Goal: Task Accomplishment & Management: Use online tool/utility

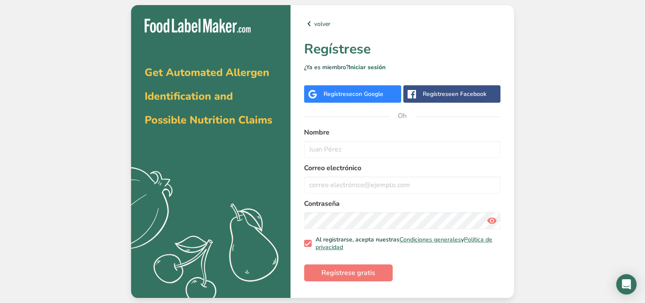
click at [354, 93] on font "con Google" at bounding box center [367, 94] width 31 height 8
click at [341, 96] on font "Regístrese" at bounding box center [338, 94] width 29 height 8
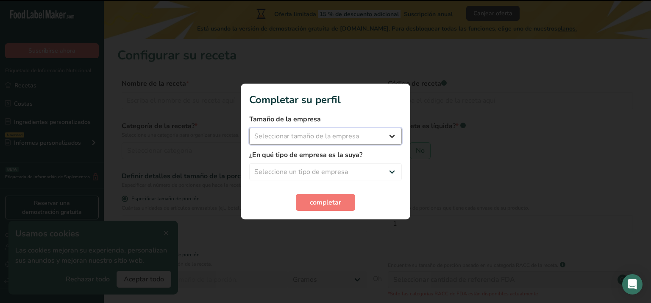
click at [317, 132] on select "Seleccionar tamaño de la empresa Menos de 10 empleados De 10 a 50 empleados De …" at bounding box center [325, 136] width 153 height 17
click at [249, 128] on select "Seleccionar tamaño de la empresa Menos de 10 empleados De 10 a 50 empleados De …" at bounding box center [325, 136] width 153 height 17
click at [338, 142] on select "Menos de 10 empleados De 10 a 50 empleados De 51 a 500 empleados Más de 500 emp…" at bounding box center [325, 136] width 153 height 17
select select "2"
click at [249, 128] on select "Menos de 10 empleados De 10 a 50 empleados De 51 a 500 empleados Más de 500 emp…" at bounding box center [325, 136] width 153 height 17
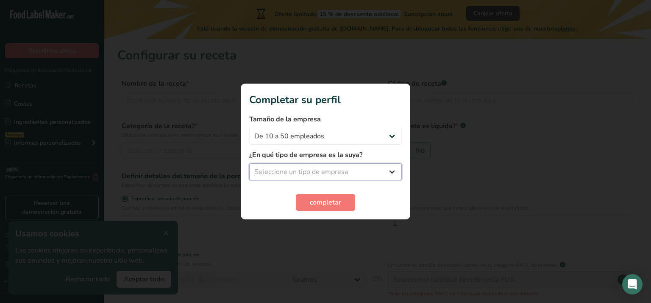
click at [324, 169] on select "Seleccione un tipo de empresa Fabricante de alimentos envasados Restaurante y c…" at bounding box center [325, 171] width 153 height 17
select select "3"
click at [249, 163] on select "Seleccione un tipo de empresa Fabricante de alimentos envasados Restaurante y c…" at bounding box center [325, 171] width 153 height 17
click at [326, 200] on font "completar" at bounding box center [325, 202] width 31 height 9
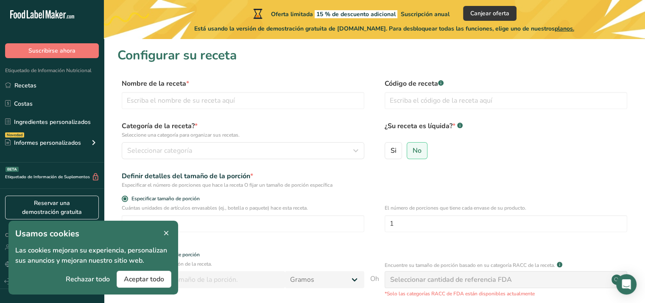
click at [167, 232] on icon at bounding box center [166, 233] width 8 height 12
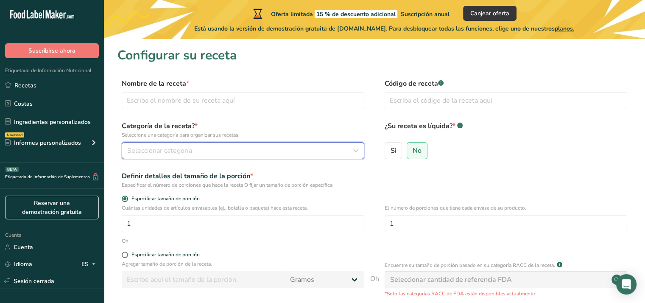
click at [167, 148] on font "Seleccionar categoría" at bounding box center [159, 150] width 65 height 9
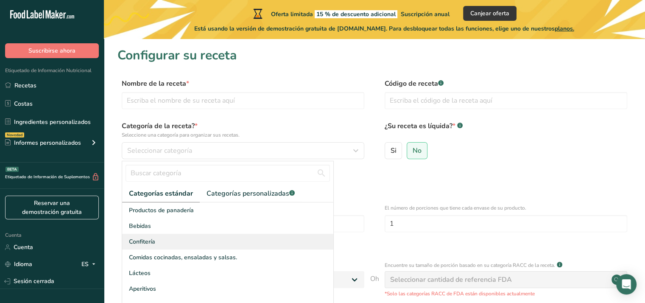
click at [180, 238] on div "Confitería" at bounding box center [227, 242] width 211 height 16
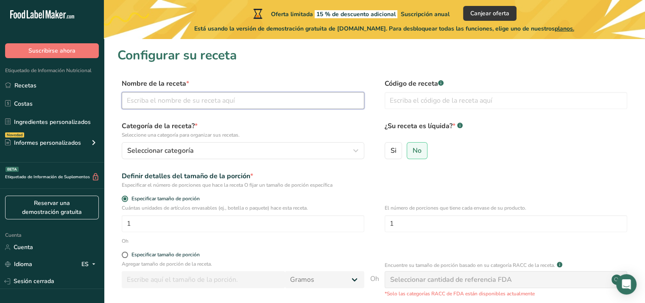
click at [214, 102] on input "text" at bounding box center [243, 100] width 243 height 17
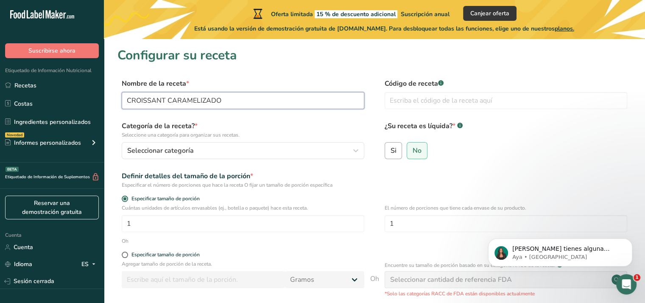
type input "CROISSANT CARAMELIZADO"
click at [399, 151] on label "Si" at bounding box center [394, 150] width 18 height 17
click at [391, 151] on input "Si" at bounding box center [388, 151] width 6 height 6
radio input "true"
radio input "false"
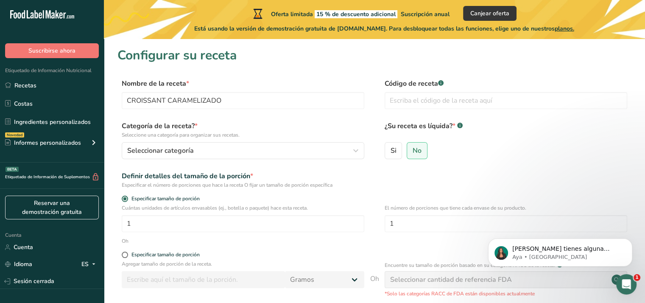
select select "22"
drag, startPoint x: 419, startPoint y: 152, endPoint x: 408, endPoint y: 191, distance: 40.5
click at [419, 152] on font "No" at bounding box center [417, 150] width 9 height 9
click at [413, 152] on input "No" at bounding box center [410, 151] width 6 height 6
radio input "true"
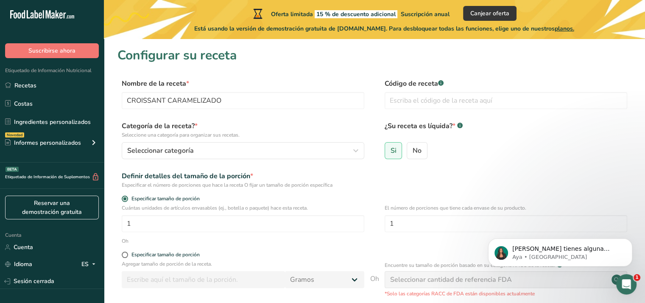
radio input "false"
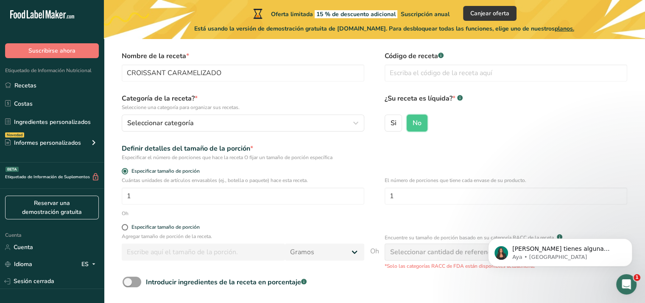
scroll to position [42, 0]
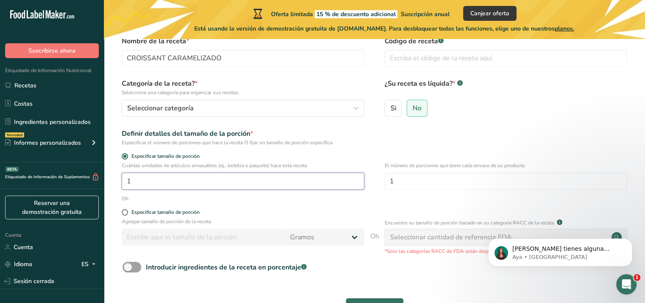
drag, startPoint x: 153, startPoint y: 183, endPoint x: 103, endPoint y: 195, distance: 50.6
click at [103, 195] on div ".a-20{fill:#fff;} Suscribirse ahora Etiquetado de Información Nutricional Recet…" at bounding box center [322, 159] width 645 height 403
click at [160, 210] on font "Especificar tamaño de porción" at bounding box center [165, 212] width 68 height 7
click at [127, 210] on input "Especificar tamaño de porción" at bounding box center [125, 212] width 6 height 6
radio input "true"
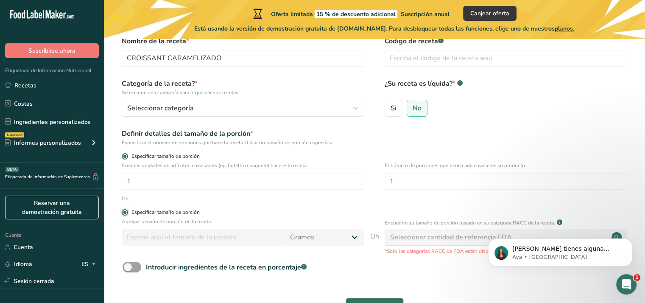
radio input "false"
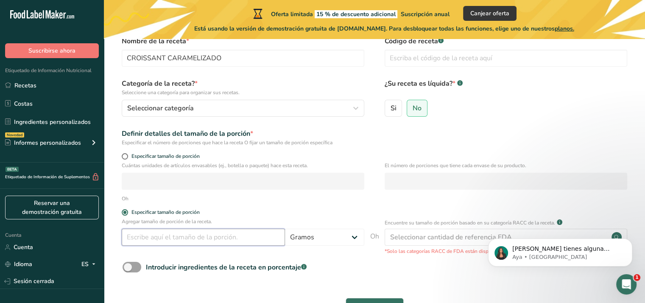
click at [176, 236] on input "number" at bounding box center [203, 237] width 163 height 17
type input "100"
drag, startPoint x: 359, startPoint y: 259, endPoint x: 393, endPoint y: 225, distance: 48.3
click at [360, 257] on form "Nombre de la receta * CROISSANT CARAMELIZADO Código de receta .a-a{fill:#347362…" at bounding box center [374, 178] width 514 height 284
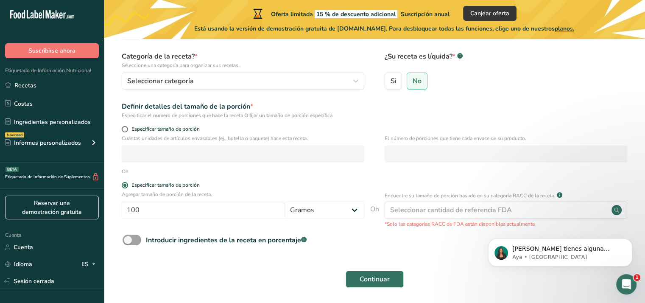
scroll to position [85, 0]
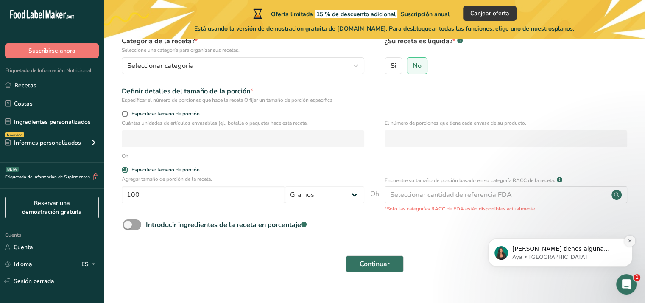
click at [628, 240] on icon "Descartar notificación" at bounding box center [630, 240] width 5 height 5
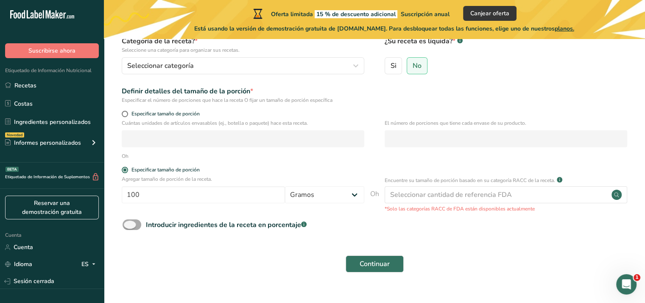
click at [137, 225] on span at bounding box center [132, 224] width 19 height 11
click at [128, 225] on input "Introducir ingredientes de la receta en porcentaje .a-a{fill:#347362;}.b-a{fill…" at bounding box center [126, 225] width 6 height 6
checkbox input "true"
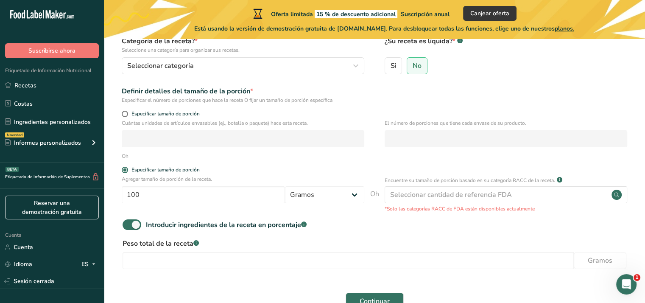
click at [127, 219] on form "Nombre de la receta * CROISSANT CARAMELIZADO Código de receta .a-a{fill:#347362…" at bounding box center [374, 154] width 514 height 321
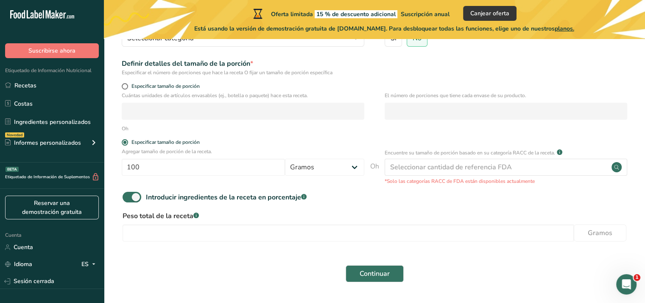
scroll to position [127, 0]
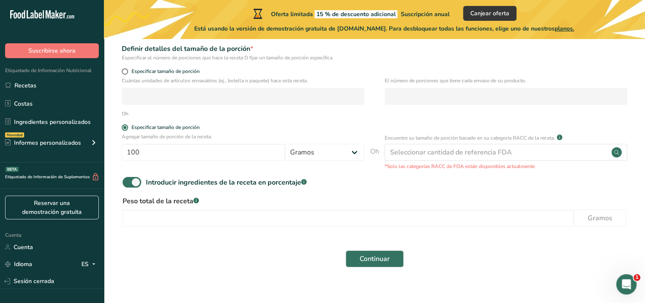
click at [176, 206] on div "Peso total de la receta .a-a{fill:#347362;}.b-a{fill:#fff;} Gramos" at bounding box center [374, 214] width 514 height 36
click at [175, 223] on input "number" at bounding box center [348, 217] width 451 height 17
type input "506"
click at [371, 258] on font "Continuar" at bounding box center [375, 258] width 30 height 9
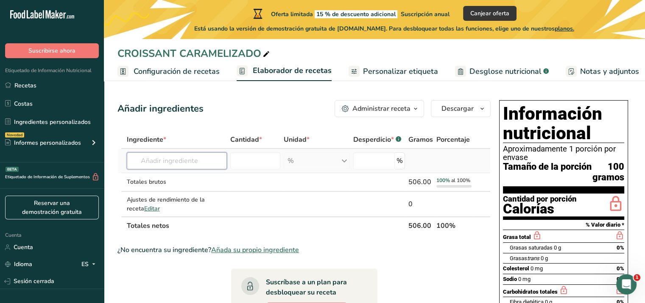
click at [177, 163] on input "text" at bounding box center [177, 160] width 100 height 17
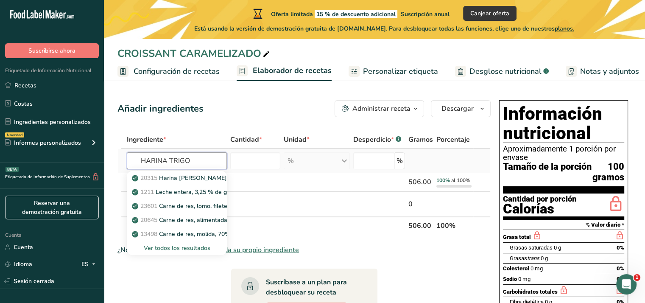
type input "HARINA TRIGO"
click at [184, 246] on font "Ver todos los resultados" at bounding box center [176, 248] width 67 height 8
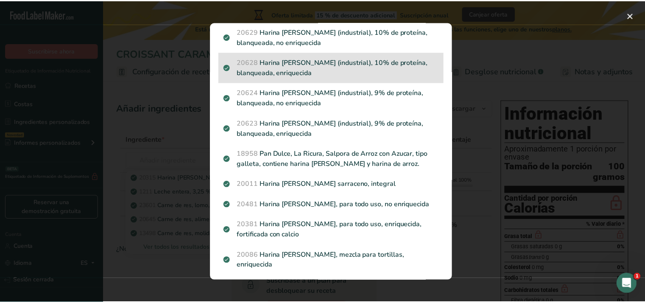
scroll to position [170, 0]
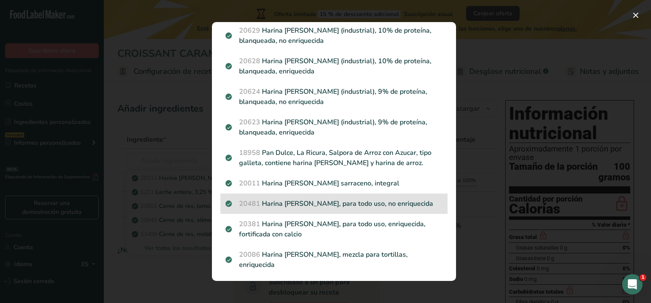
click at [392, 204] on font "Harina de trigo, blanca, para todo uso, no enriquecida" at bounding box center [347, 203] width 171 height 9
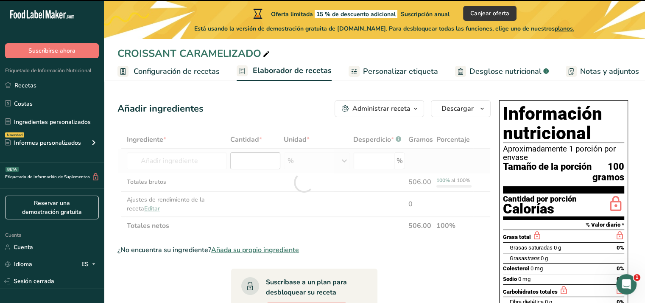
type input "0"
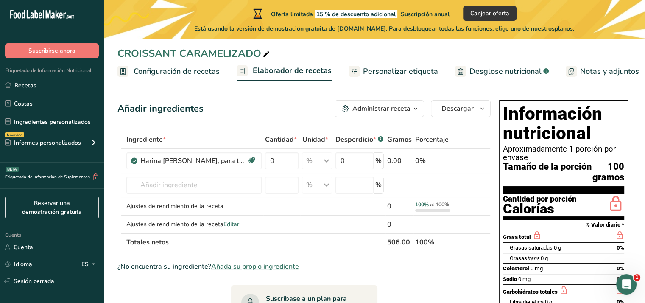
click at [181, 73] on font "Configuración de recetas" at bounding box center [177, 71] width 86 height 10
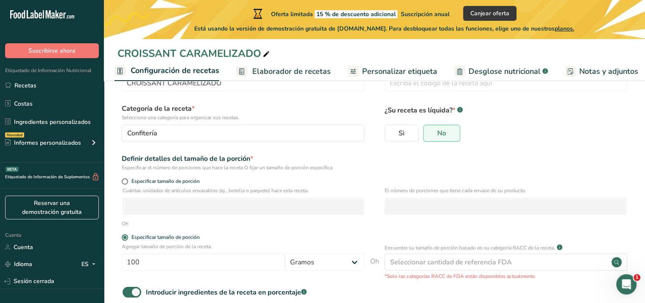
scroll to position [126, 0]
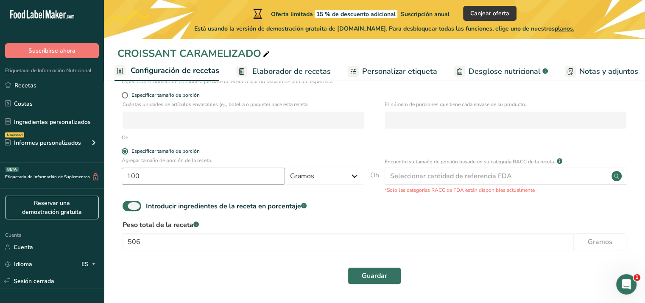
click at [128, 207] on span at bounding box center [132, 206] width 19 height 11
click at [128, 207] on input "Introducir ingredientes de la receta en porcentaje .a-a{fill:#347362;}.b-a{fill…" at bounding box center [126, 206] width 6 height 6
checkbox input "false"
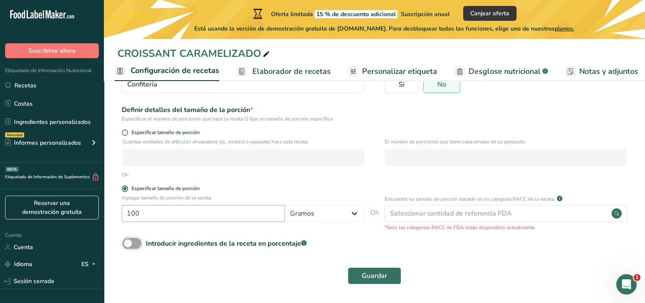
scroll to position [88, 0]
drag, startPoint x: 221, startPoint y: 215, endPoint x: 49, endPoint y: 220, distance: 172.2
click at [50, 220] on div ".a-20{fill:#fff;} Suscribirse ahora Etiquetado de Información Nutricional Recet…" at bounding box center [322, 107] width 645 height 391
type input "506"
click at [363, 276] on font "Guardar" at bounding box center [374, 275] width 25 height 9
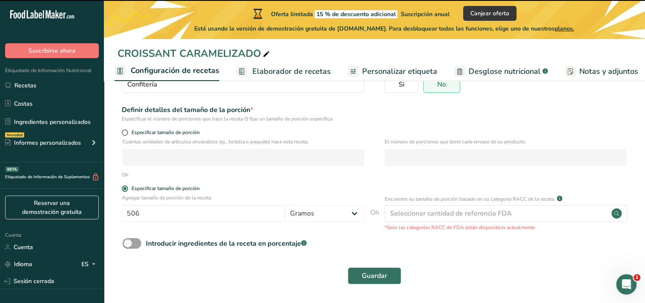
click at [277, 73] on font "Elaborador de recetas" at bounding box center [291, 71] width 78 height 10
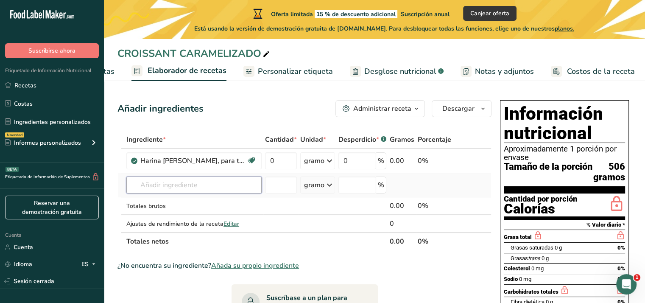
click at [219, 193] on input "text" at bounding box center [193, 184] width 135 height 17
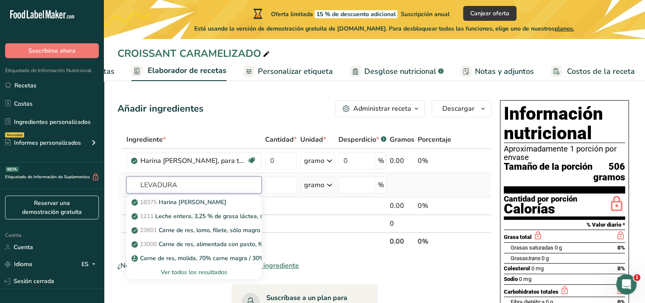
type input "LEVADURA"
click at [185, 276] on font "Ver todos los resultados" at bounding box center [194, 272] width 67 height 8
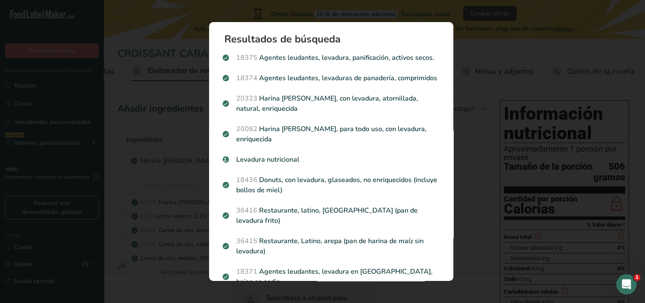
scroll to position [0, 99]
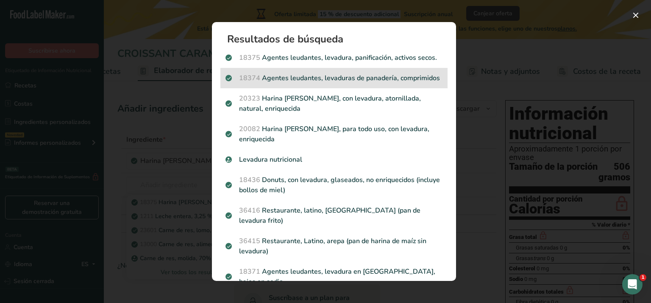
click at [371, 83] on p "18374 Agentes leudantes, levaduras de panadería, comprimidos" at bounding box center [334, 78] width 217 height 10
click at [371, 95] on div "Resultados de búsqueda modal" at bounding box center [325, 151] width 651 height 303
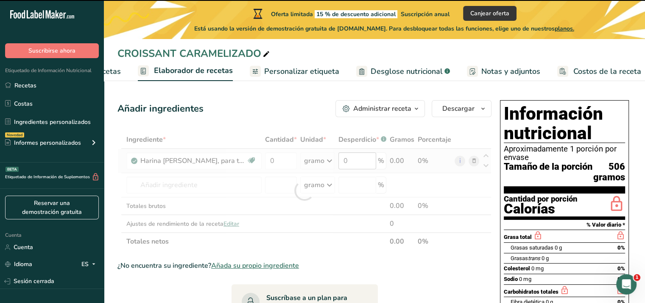
type input "0"
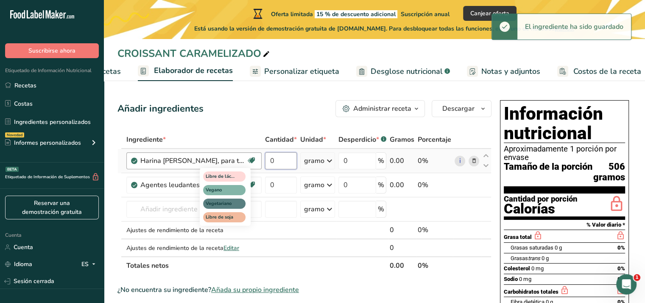
drag, startPoint x: 285, startPoint y: 169, endPoint x: 252, endPoint y: 172, distance: 32.8
click at [252, 172] on tr "Harina de trigo, blanca, para todo uso, no enriquecida Libre de lácteos Vegano …" at bounding box center [304, 161] width 373 height 24
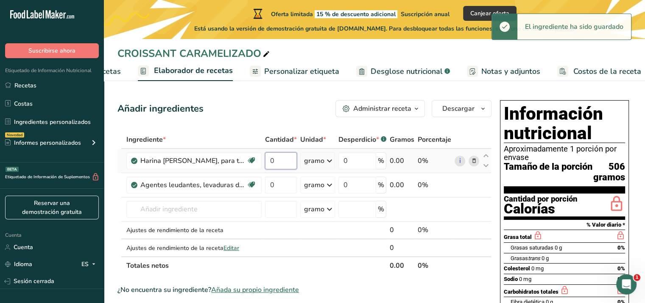
drag, startPoint x: 280, startPoint y: 174, endPoint x: 264, endPoint y: 170, distance: 16.6
click at [264, 170] on td "0" at bounding box center [280, 161] width 35 height 24
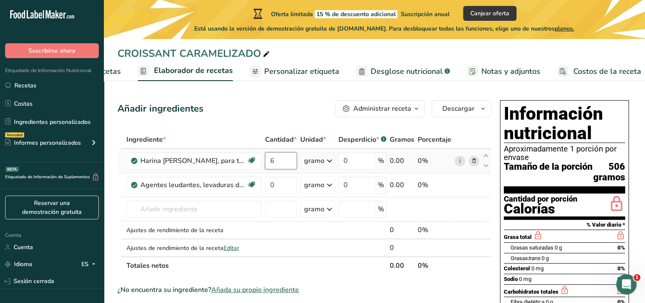
type input "67"
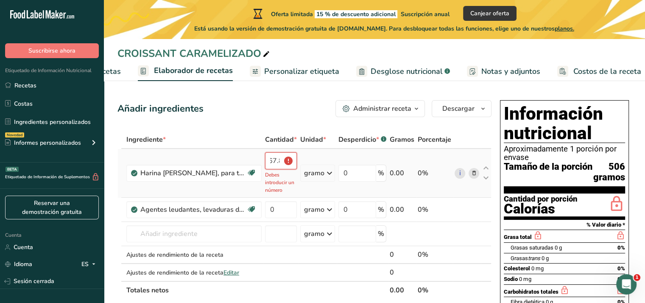
scroll to position [0, 0]
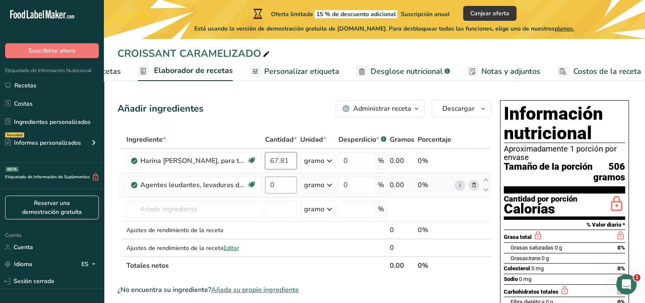
type input "67.81"
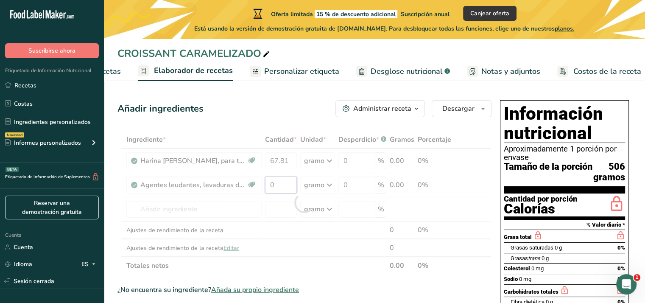
drag, startPoint x: 273, startPoint y: 195, endPoint x: 266, endPoint y: 188, distance: 9.6
click at [266, 188] on div "Ingrediente * Cantidad * Unidad * Desperdicio * .a-a{fill:#347362;}.b-a{fill:#f…" at bounding box center [304, 203] width 374 height 144
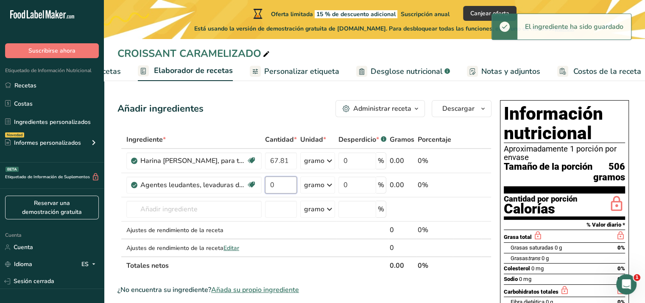
type input "1"
type input "1.15"
click at [208, 216] on div "Ingrediente * Cantidad * Unidad * Desperdicio * .a-a{fill:#347362;}.b-a{fill:#f…" at bounding box center [304, 203] width 374 height 144
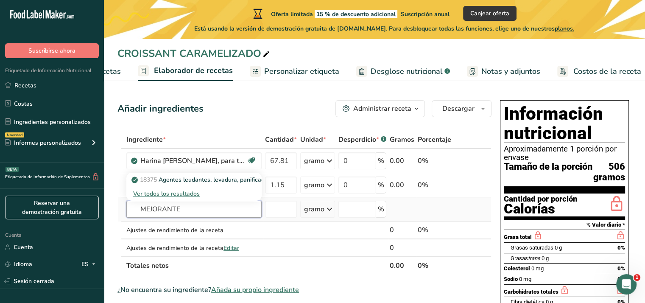
type input "MEJORANTE"
click at [175, 198] on font "Ver todos los resultados" at bounding box center [166, 194] width 67 height 8
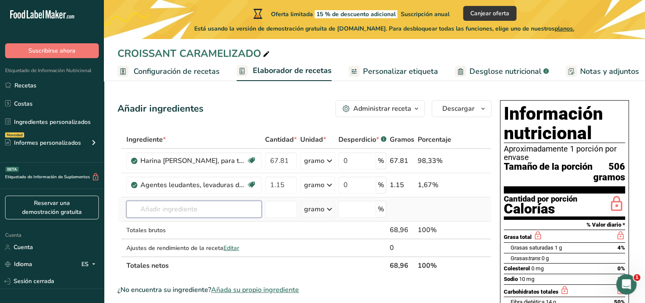
click at [230, 218] on input "text" at bounding box center [193, 209] width 135 height 17
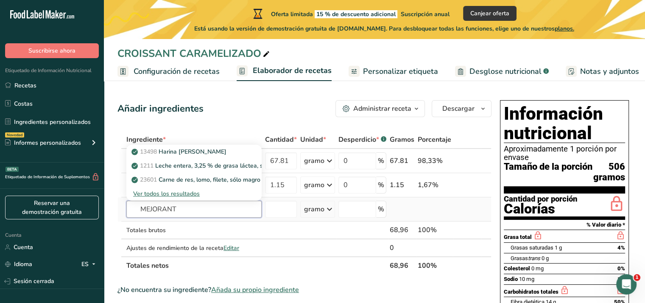
type input "MEJORANT"
click at [187, 198] on font "Ver todos los resultados" at bounding box center [166, 194] width 67 height 8
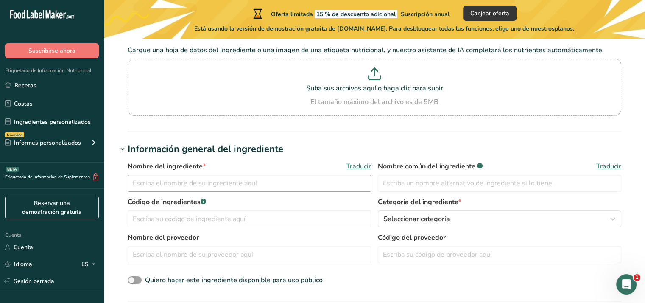
scroll to position [127, 0]
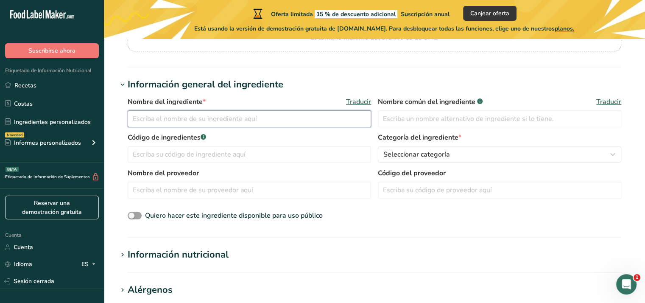
click at [282, 122] on input "text" at bounding box center [249, 118] width 243 height 17
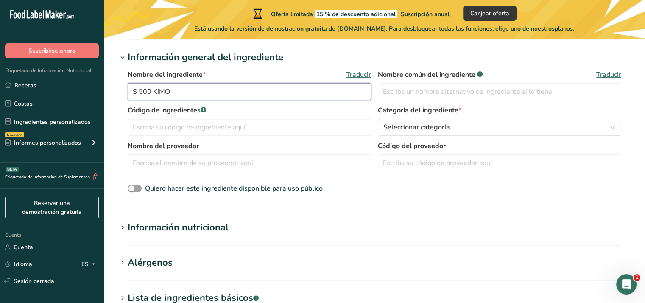
scroll to position [170, 0]
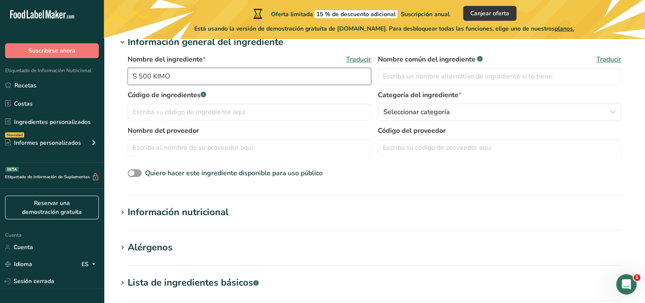
type input "S 500 KIMO"
click at [173, 209] on font "Información nutricional" at bounding box center [178, 212] width 101 height 13
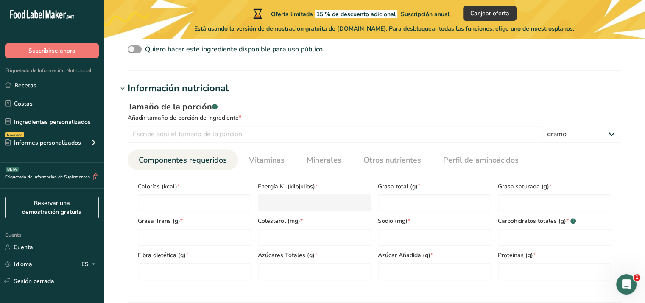
scroll to position [297, 0]
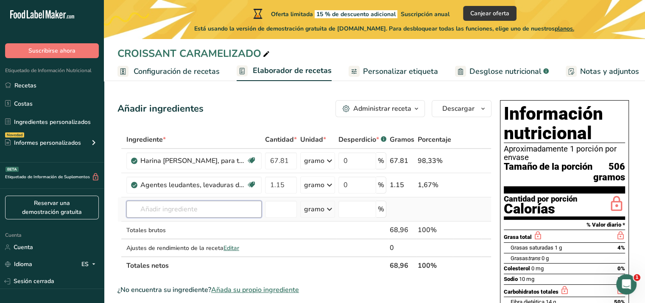
click at [187, 218] on input "text" at bounding box center [193, 209] width 135 height 17
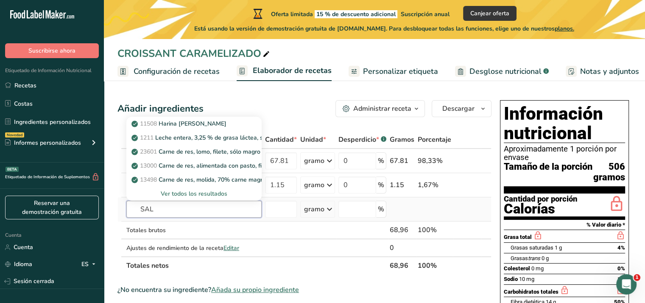
type input "SAL"
click at [176, 198] on font "Ver todos los resultados" at bounding box center [194, 194] width 67 height 8
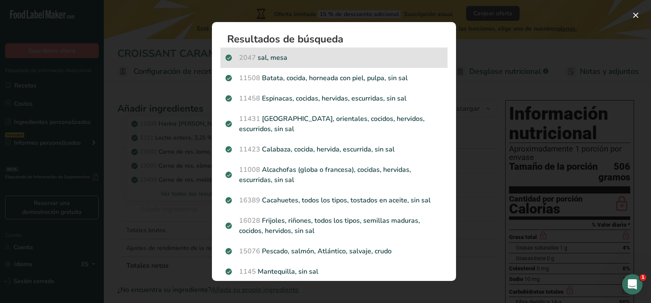
click at [291, 65] on div "2047 sal, mesa" at bounding box center [333, 57] width 227 height 20
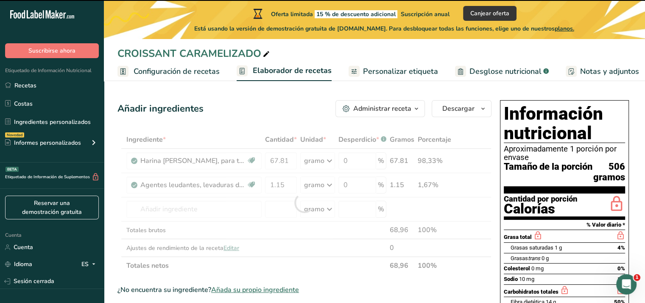
type input "0"
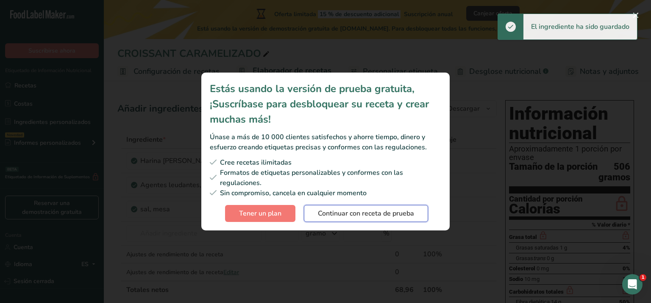
click at [359, 213] on font "Continuar con receta de prueba" at bounding box center [366, 213] width 96 height 9
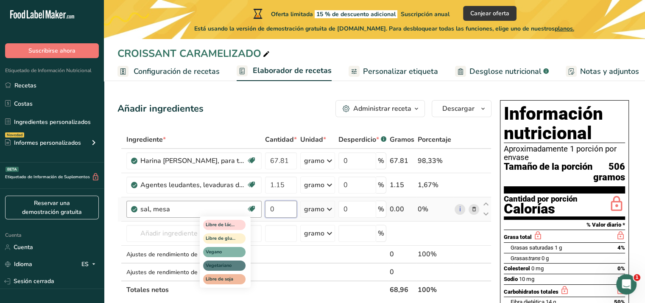
drag, startPoint x: 282, startPoint y: 220, endPoint x: 251, endPoint y: 223, distance: 30.7
click at [251, 221] on tr "sal, mesa Libre de lácteos Libre de gluten Vegano Vegetariano Libre de soja 0 g…" at bounding box center [304, 209] width 373 height 24
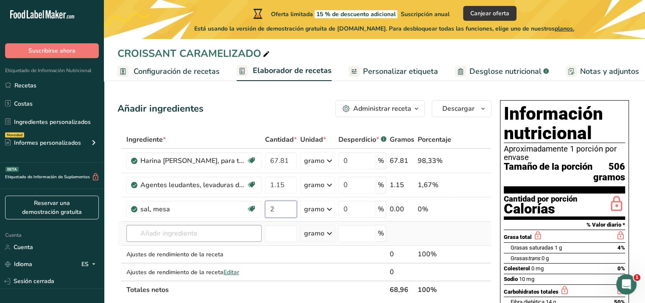
type input "2"
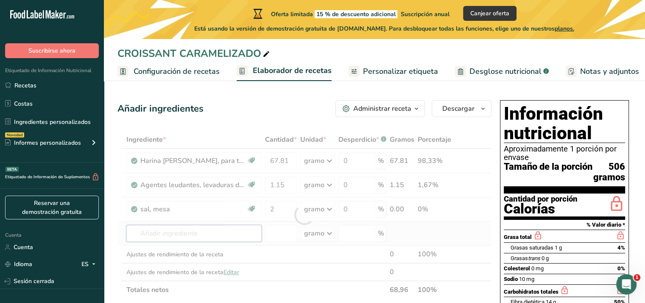
click at [184, 246] on div "Ingrediente * Cantidad * Unidad * Desperdicio * .a-a{fill:#347362;}.b-a{fill:#f…" at bounding box center [304, 215] width 374 height 168
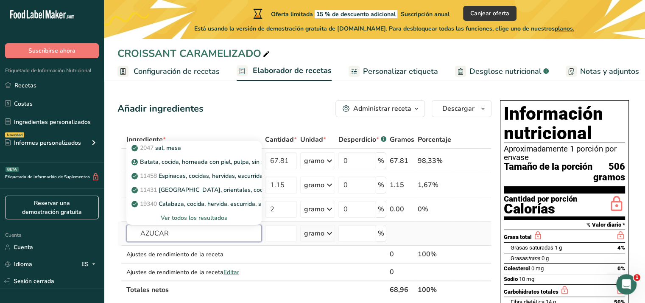
type input "AZUCAR"
click at [185, 222] on font "Ver todos los resultados" at bounding box center [194, 218] width 67 height 8
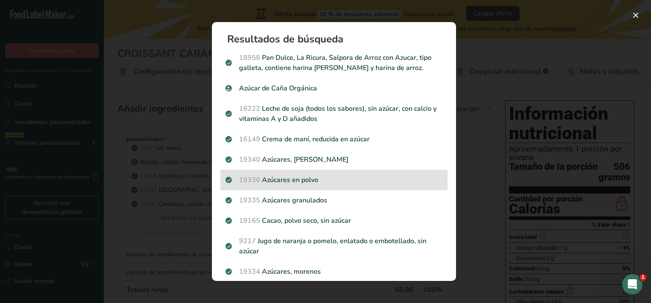
click at [304, 184] on p "19336 Azúcares en polvo" at bounding box center [334, 180] width 217 height 10
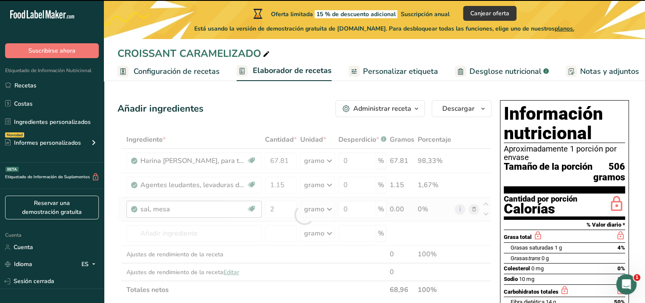
type input "0"
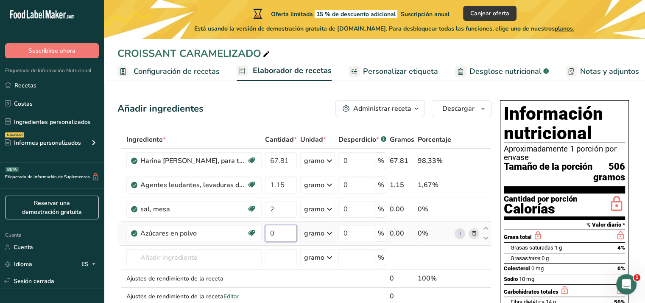
drag, startPoint x: 286, startPoint y: 241, endPoint x: 235, endPoint y: 234, distance: 51.8
click at [240, 235] on tr "Azúcares en polvo Libre de lácteos Libre de gluten Vegano Vegetariano Libre de …" at bounding box center [304, 233] width 373 height 24
type input "7"
type input "7.5"
click at [191, 265] on div "Ingrediente * Cantidad * Unidad * Desperdicio * .a-a{fill:#347362;}.b-a{fill:#f…" at bounding box center [304, 227] width 374 height 192
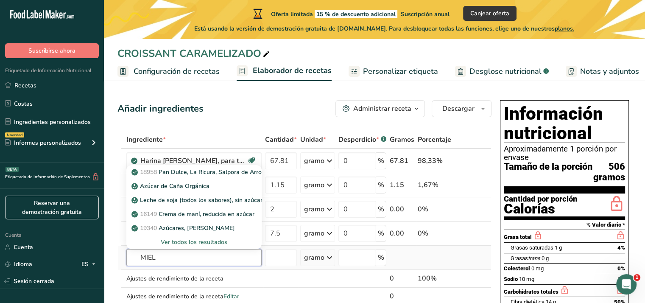
type input "MIEL"
click at [190, 246] on font "Ver todos los resultados" at bounding box center [194, 242] width 67 height 8
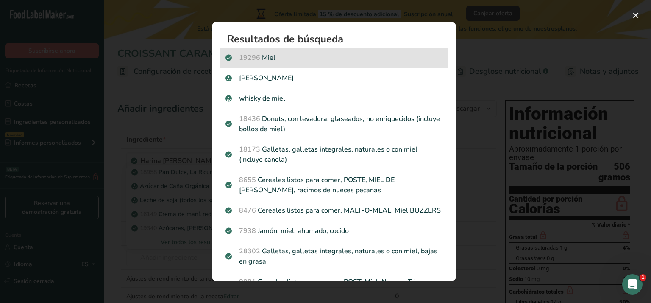
click at [287, 59] on p "19296 Miel" at bounding box center [334, 58] width 217 height 10
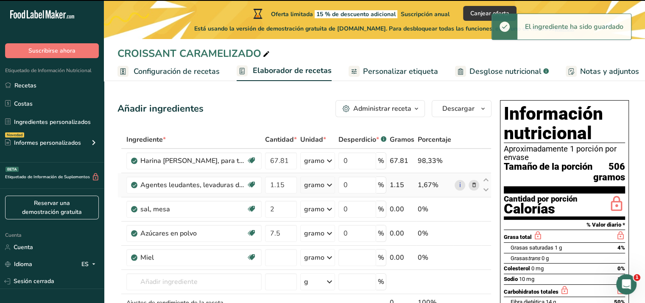
type input "0"
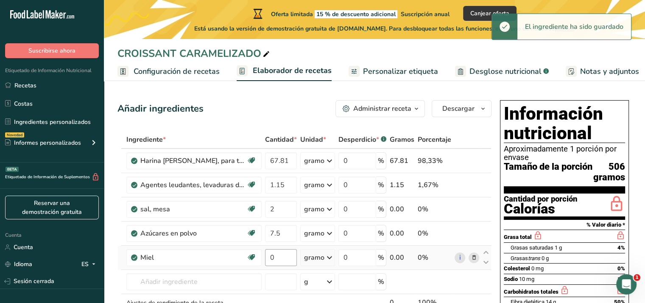
scroll to position [85, 0]
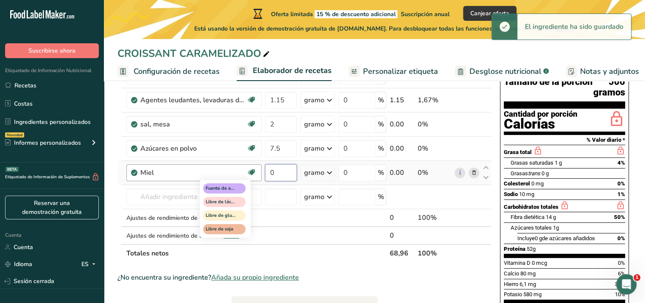
drag, startPoint x: 285, startPoint y: 179, endPoint x: 241, endPoint y: 188, distance: 45.3
click at [241, 185] on tr "Miel Fuente de antioxidantes Libre de lácteos Libre de gluten Libre de soja 0 g…" at bounding box center [304, 173] width 373 height 24
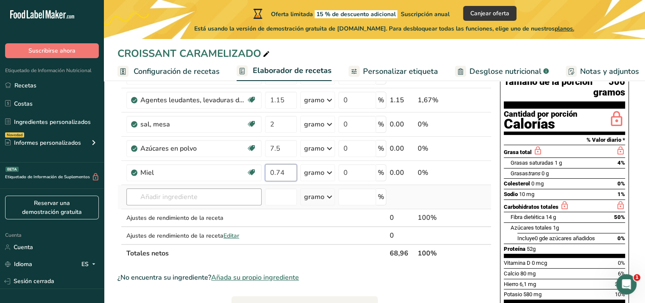
type input "0.74"
click at [214, 211] on div "Ingrediente * Cantidad * Unidad * Desperdicio * .a-a{fill:#347362;}.b-a{fill:#f…" at bounding box center [304, 154] width 374 height 216
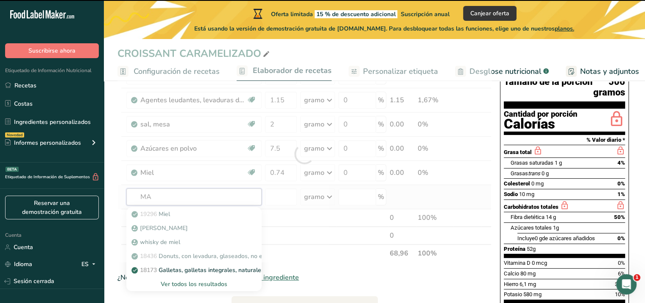
type input "MAN"
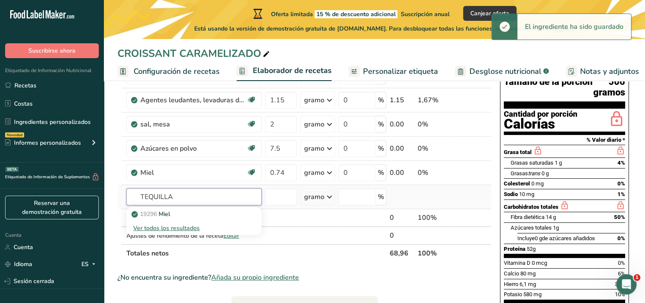
click at [139, 205] on input "TEQUILLA" at bounding box center [193, 196] width 135 height 17
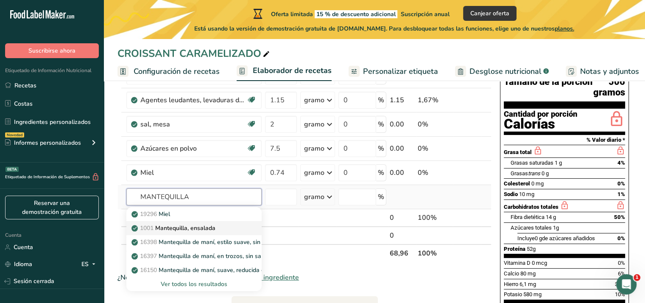
type input "MANTEQUILLA"
click at [224, 232] on div "1001 Mantequilla, ensalada" at bounding box center [187, 227] width 108 height 9
type input "Butter, salted"
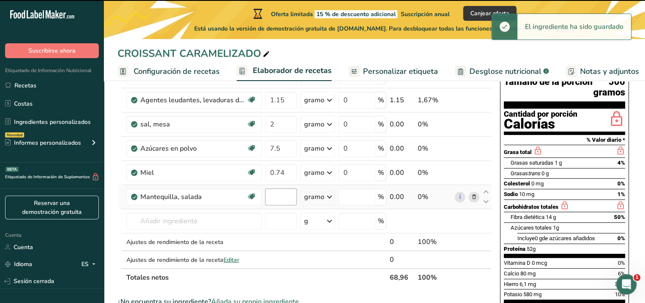
type input "0"
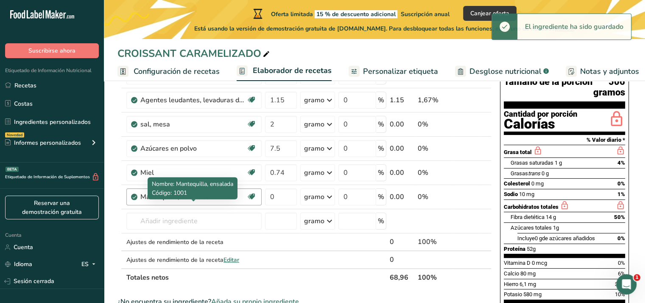
click at [234, 202] on div "Mantequilla, ensalada" at bounding box center [193, 197] width 106 height 10
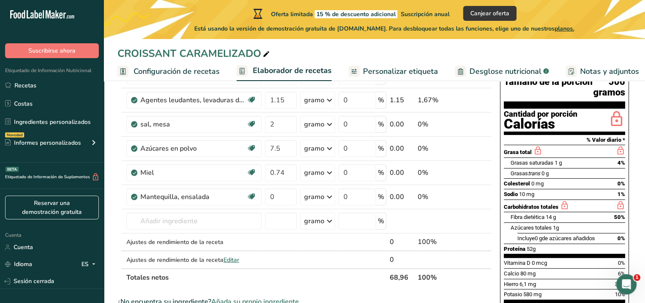
drag, startPoint x: 147, startPoint y: 209, endPoint x: 110, endPoint y: 220, distance: 38.5
click at [110, 220] on section "Añadir ingredientes Administrar receta Eliminar receta Duplicar receta Receta d…" at bounding box center [374, 277] width 541 height 559
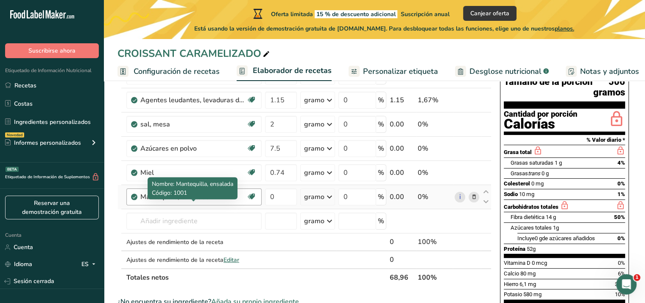
click at [222, 202] on div "Mantequilla, ensalada" at bounding box center [193, 197] width 106 height 10
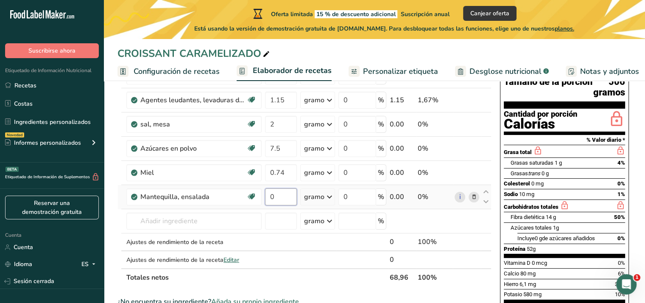
click at [273, 205] on input "0" at bounding box center [281, 196] width 32 height 17
drag, startPoint x: 274, startPoint y: 210, endPoint x: 265, endPoint y: 210, distance: 8.9
click at [265, 205] on input "0" at bounding box center [281, 196] width 32 height 17
type input "53"
click at [197, 235] on div "Ingrediente * Cantidad * Unidad * Desperdicio * .a-a{fill:#347362;}.b-a{fill:#f…" at bounding box center [304, 166] width 374 height 240
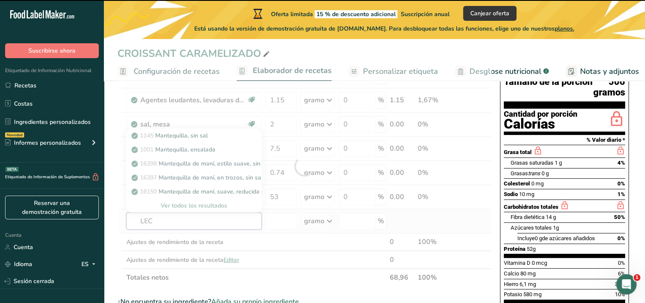
type input "LECH"
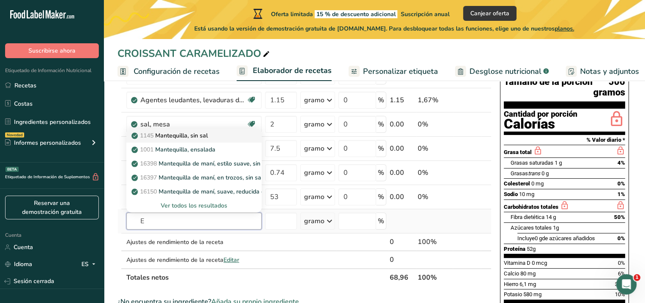
type input "E"
click at [187, 139] on font "Mantequilla, sin sal" at bounding box center [181, 135] width 53 height 8
type input "Endive, raw"
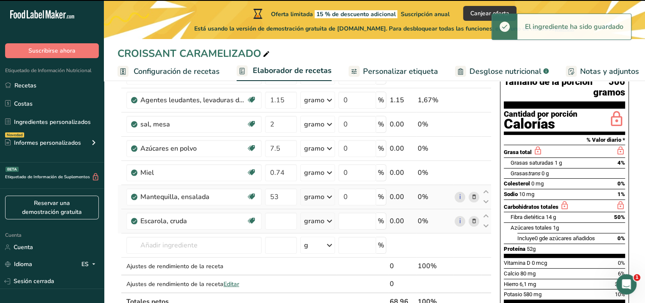
type input "0"
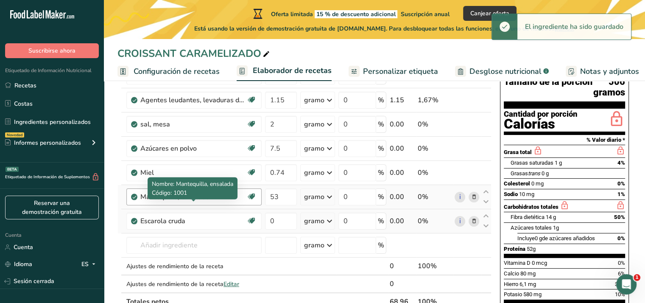
click at [232, 202] on div "Mantequilla, ensalada" at bounding box center [193, 197] width 106 height 10
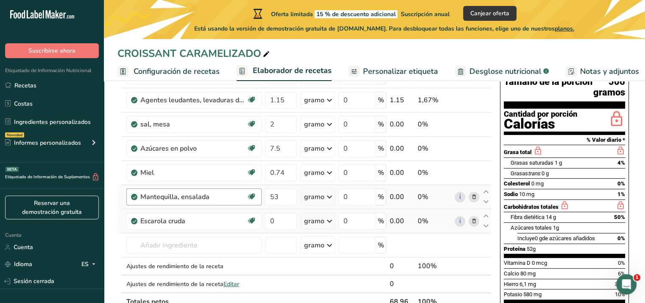
drag, startPoint x: 201, startPoint y: 206, endPoint x: 139, endPoint y: 215, distance: 61.7
click at [139, 205] on div "Mantequilla, ensalada Libre de gluten Vegetariano Libre de soja" at bounding box center [193, 196] width 135 height 17
click at [475, 201] on icon at bounding box center [474, 197] width 6 height 9
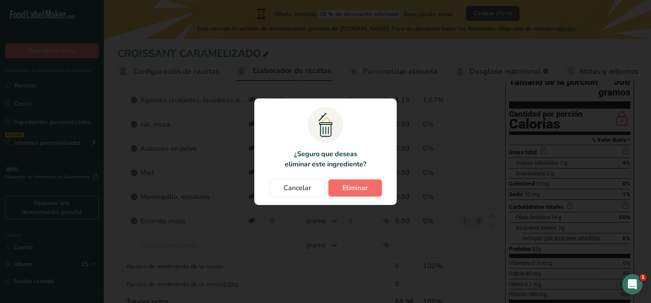
click at [362, 186] on font "Eliminar" at bounding box center [355, 187] width 25 height 9
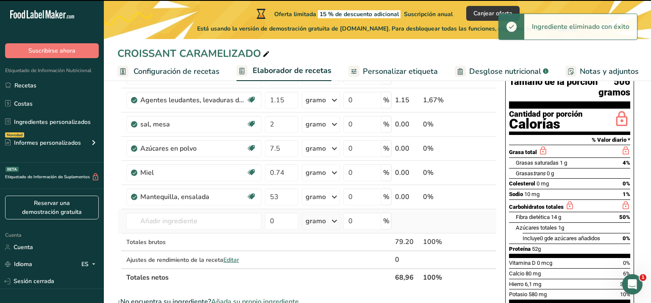
type input "0"
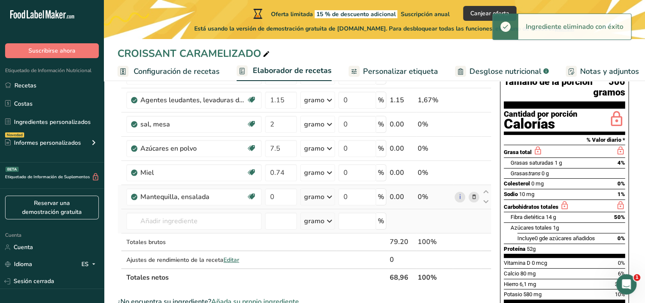
click at [471, 201] on icon at bounding box center [474, 197] width 6 height 9
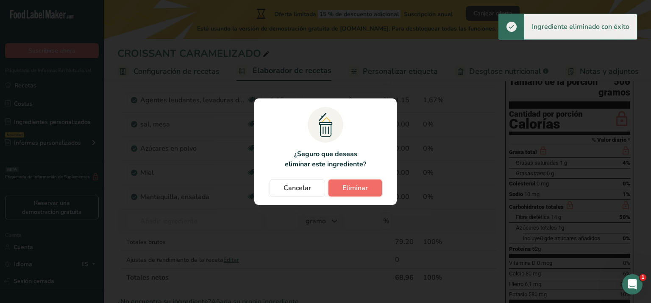
click at [360, 190] on font "Eliminar" at bounding box center [355, 187] width 25 height 9
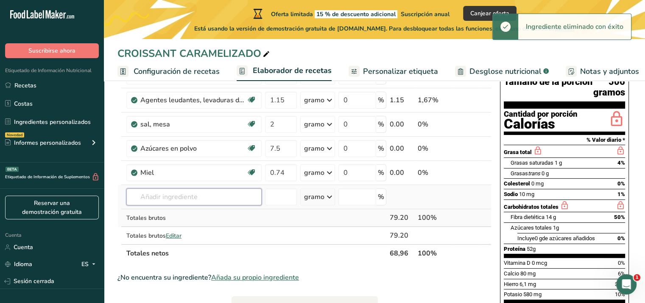
click at [170, 204] on input "text" at bounding box center [193, 196] width 135 height 17
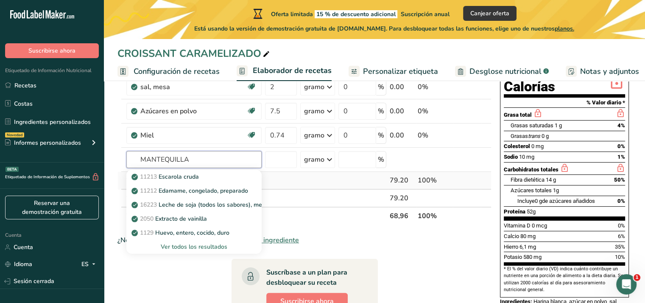
scroll to position [127, 0]
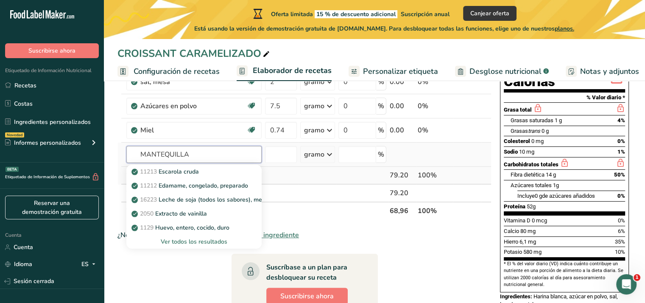
type input "MANTEQUILLA"
click at [206, 246] on font "Ver todos los resultados" at bounding box center [194, 241] width 67 height 8
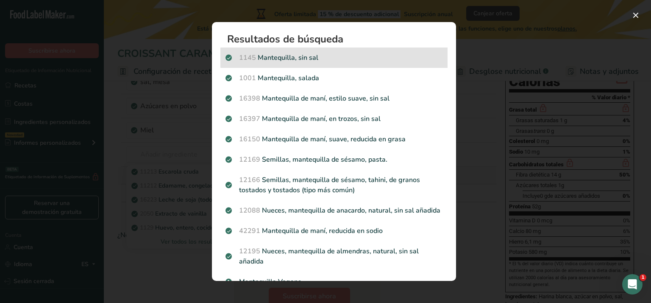
click at [300, 56] on p "1145 Mantequilla, sin sal" at bounding box center [334, 58] width 217 height 10
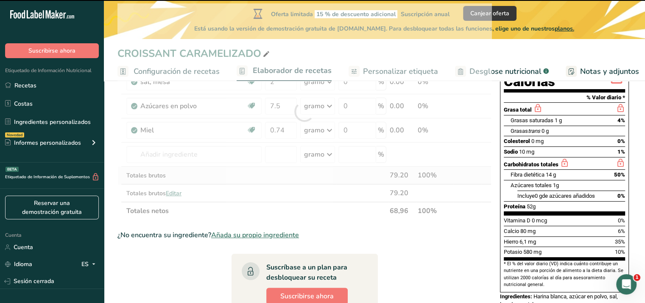
type input "0"
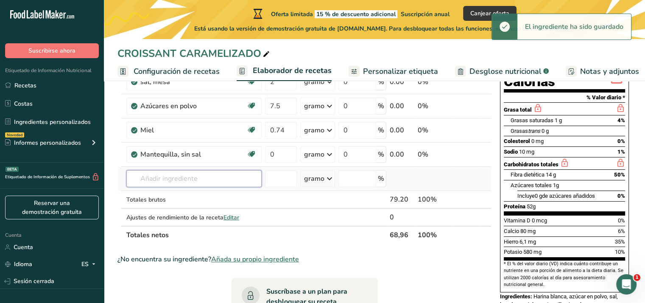
click at [231, 187] on input "text" at bounding box center [193, 178] width 135 height 17
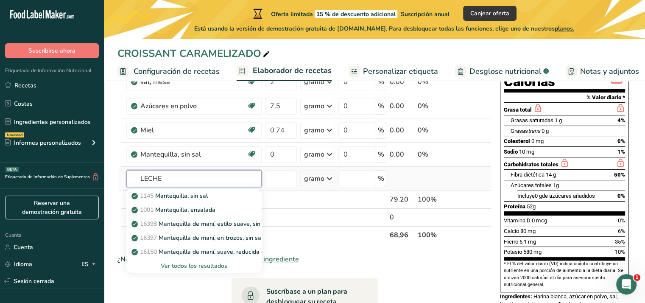
type input "LECHE"
click at [214, 270] on font "Ver todos los resultados" at bounding box center [194, 266] width 67 height 8
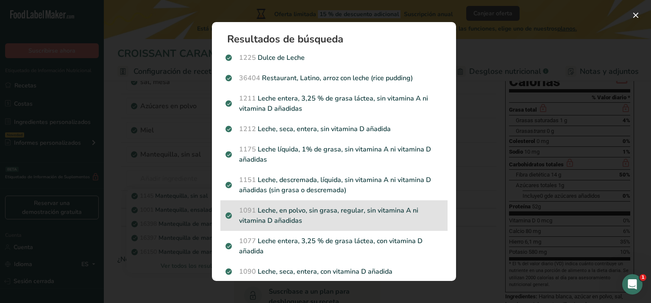
click at [313, 215] on p "1091 Leche, en polvo, sin grasa, regular, sin vitamina A ni vitamina D añadidas" at bounding box center [334, 215] width 217 height 20
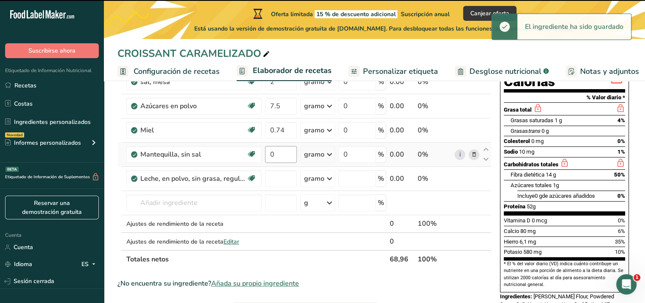
type input "0"
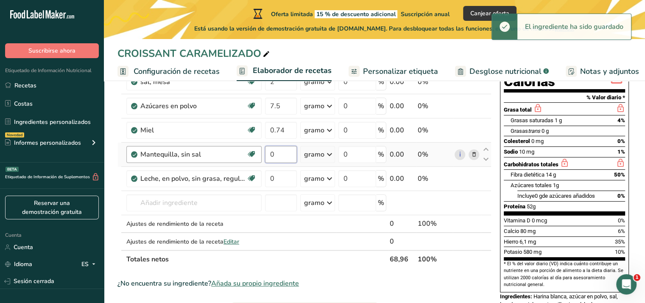
drag, startPoint x: 280, startPoint y: 165, endPoint x: 251, endPoint y: 156, distance: 30.4
click at [251, 156] on tr "Mantequilla, sin sal Libre de gluten Vegetariano Libre de soja 0 gramo Porcione…" at bounding box center [304, 154] width 373 height 24
type input "53"
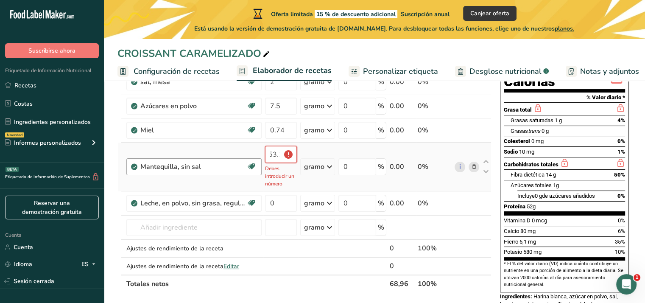
scroll to position [0, 0]
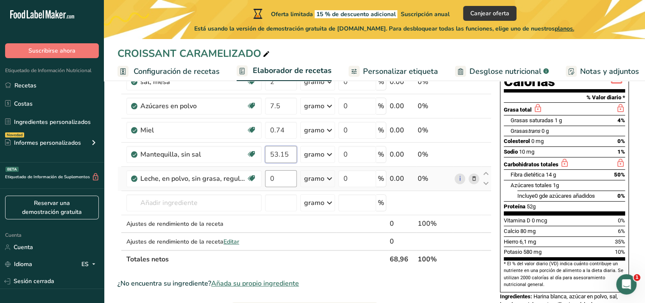
type input "53.15"
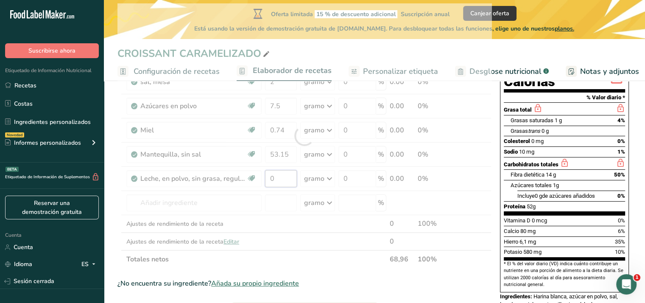
drag, startPoint x: 281, startPoint y: 193, endPoint x: 267, endPoint y: 187, distance: 15.0
click at [267, 187] on div "Ingrediente * Cantidad * Unidad * Desperdicio * .a-a{fill:#347362;}.b-a{fill:#f…" at bounding box center [304, 135] width 374 height 265
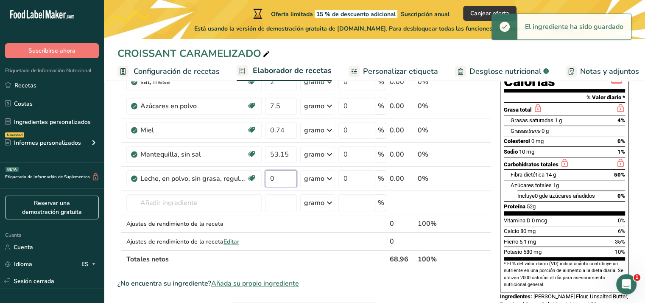
type input "2"
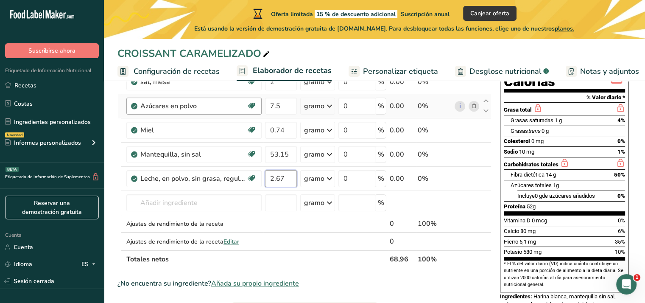
scroll to position [85, 0]
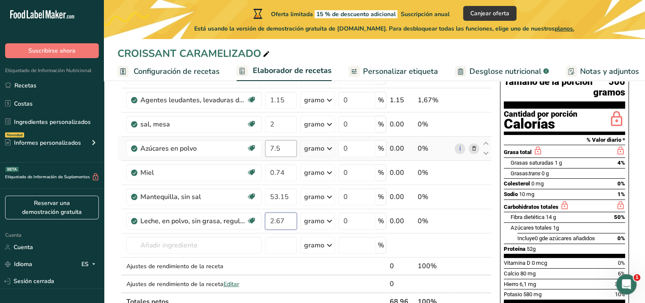
type input "2.67"
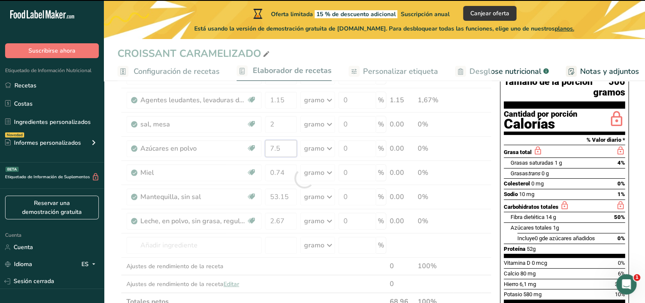
drag, startPoint x: 284, startPoint y: 158, endPoint x: 266, endPoint y: 152, distance: 18.4
click at [266, 152] on div "Ingrediente * Cantidad * Unidad * Desperdicio * .a-a{fill:#347362;}.b-a{fill:#f…" at bounding box center [304, 178] width 374 height 265
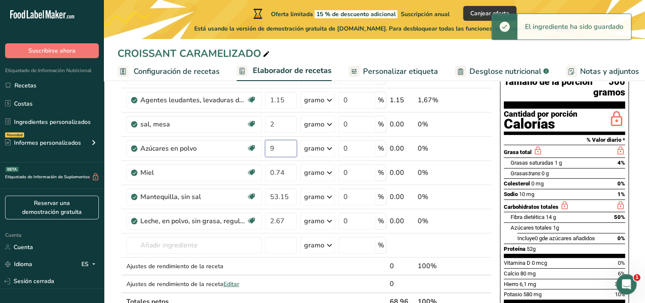
type input "97"
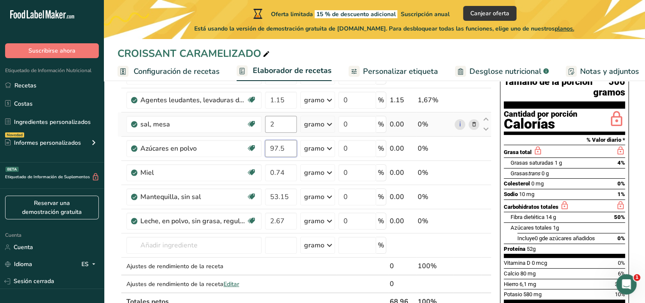
type input "97.5"
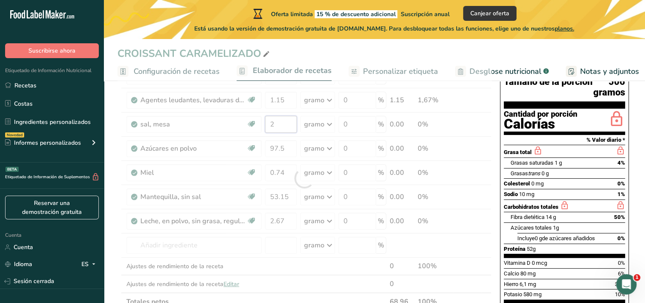
drag, startPoint x: 283, startPoint y: 134, endPoint x: 234, endPoint y: 130, distance: 48.5
click at [234, 130] on div "Ingrediente * Cantidad * Unidad * Desperdicio * .a-a{fill:#347362;}.b-a{fill:#f…" at bounding box center [304, 178] width 374 height 265
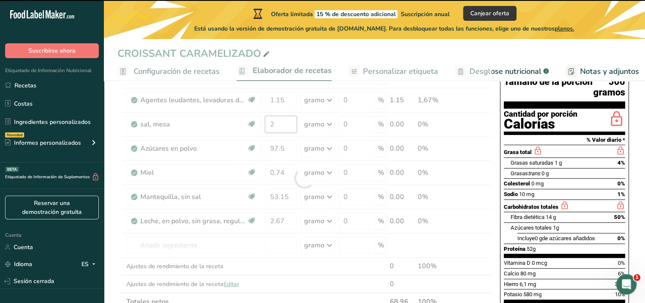
type input "3"
type input "2"
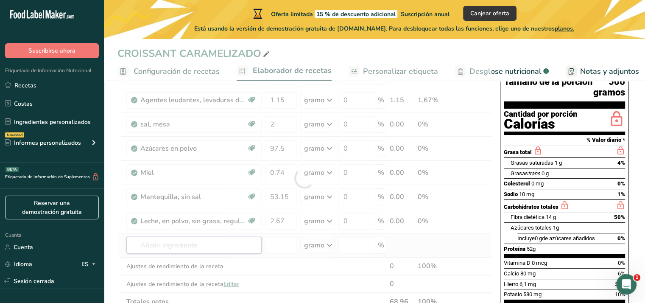
click at [153, 253] on div "Ingrediente * Cantidad * Unidad * Desperdicio * .a-a{fill:#347362;}.b-a{fill:#f…" at bounding box center [304, 178] width 374 height 265
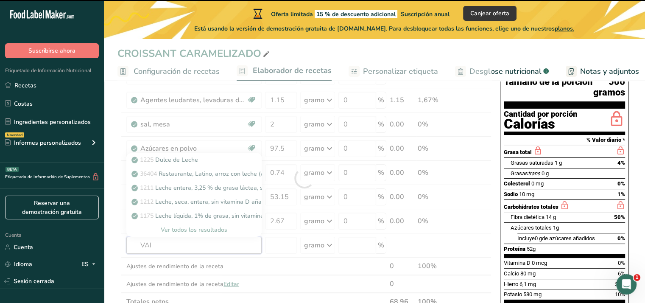
type input "VAIN"
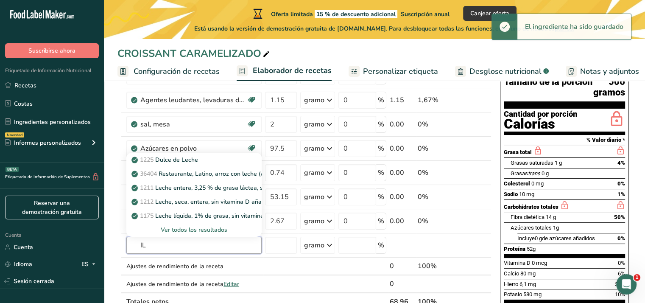
type input "I"
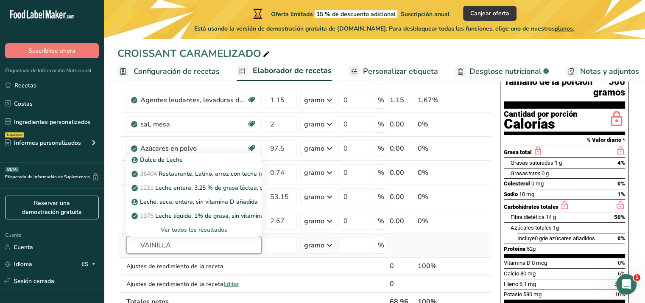
type input "VAINILLA"
click at [185, 234] on font "Ver todos los resultados" at bounding box center [194, 230] width 67 height 8
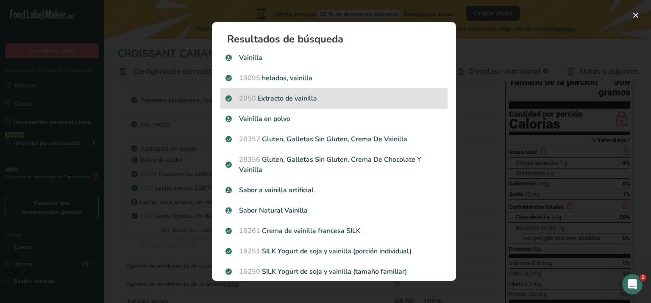
click at [329, 100] on p "2050 Extracto de vainilla" at bounding box center [334, 98] width 217 height 10
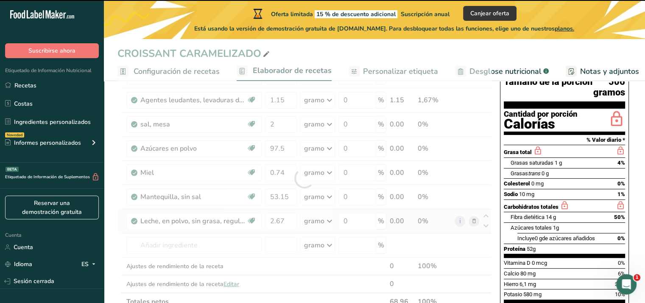
type input "0"
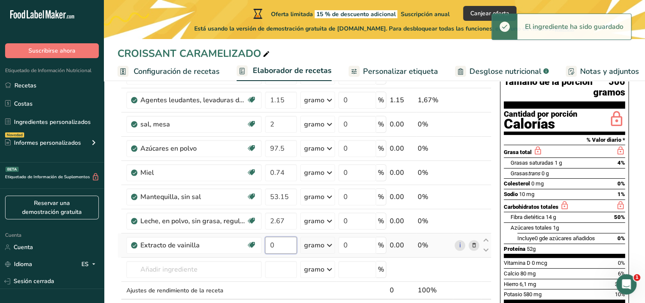
click at [276, 254] on input "0" at bounding box center [281, 245] width 32 height 17
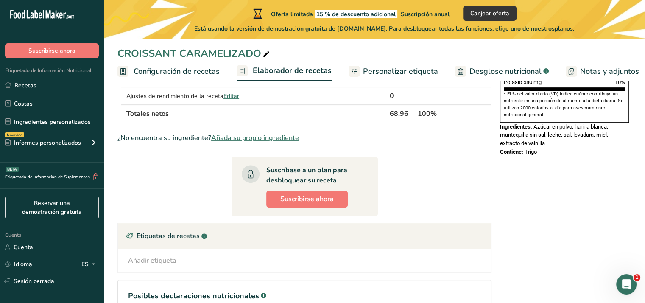
scroll to position [212, 0]
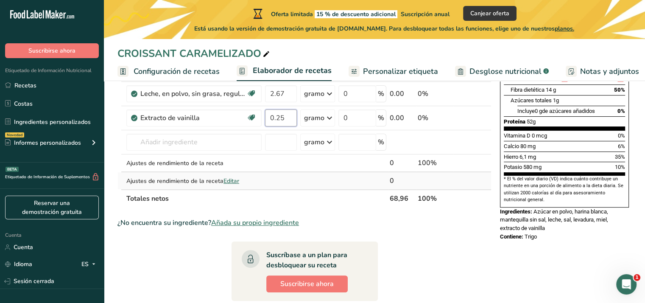
type input "0.25"
click at [448, 190] on div "Ingrediente * Cantidad * Unidad * Desperdicio * .a-a{fill:#347362;}.b-a{fill:#f…" at bounding box center [304, 63] width 374 height 289
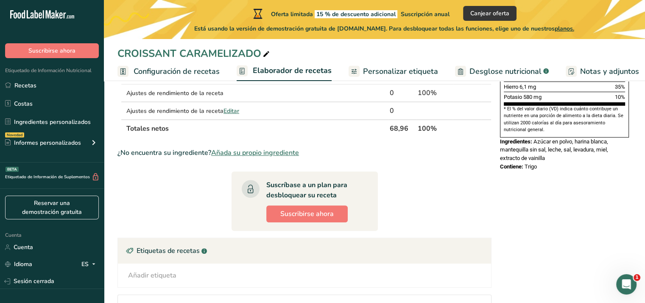
scroll to position [297, 0]
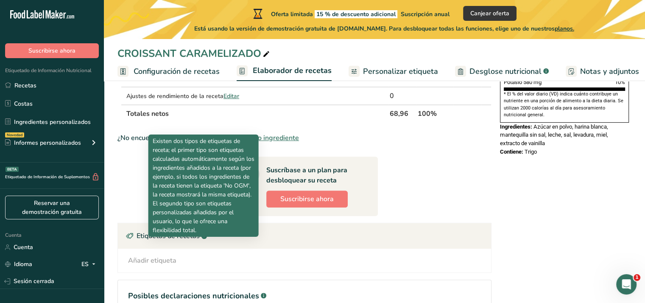
click at [202, 239] on rect at bounding box center [204, 236] width 6 height 6
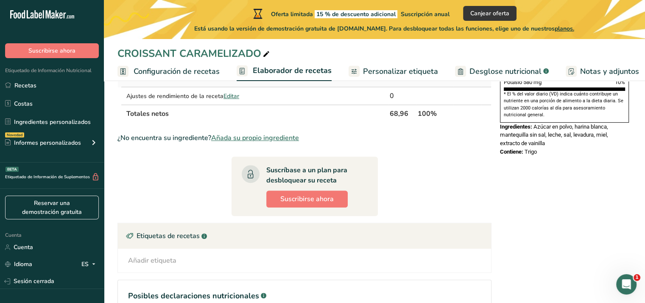
scroll to position [170, 0]
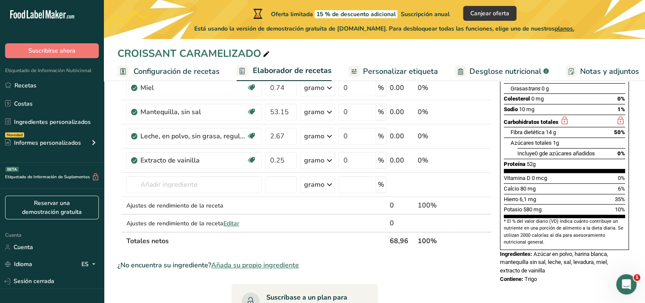
click at [401, 70] on font "Personalizar etiqueta" at bounding box center [400, 71] width 75 height 10
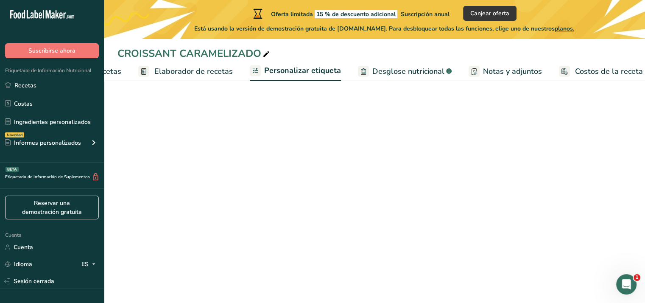
scroll to position [0, 106]
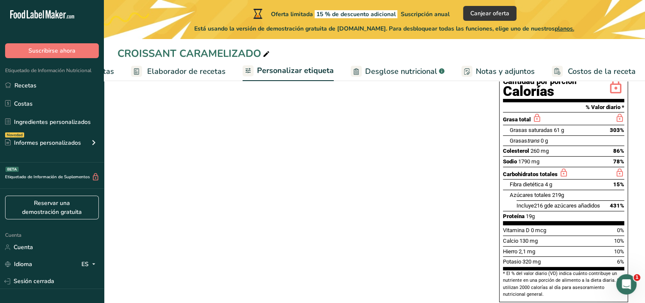
click at [390, 71] on font "Desglose nutricional" at bounding box center [401, 71] width 72 height 10
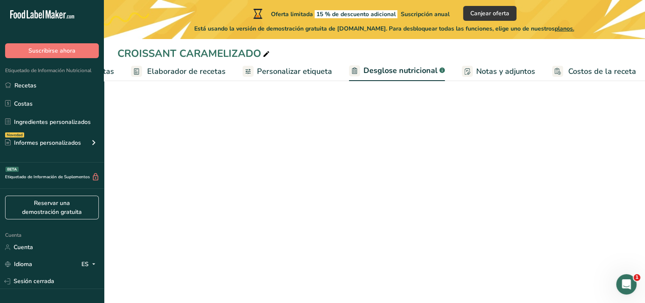
scroll to position [0, 105]
select select "Calories"
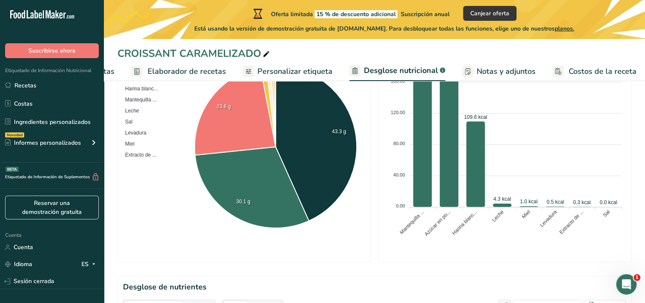
scroll to position [93, 0]
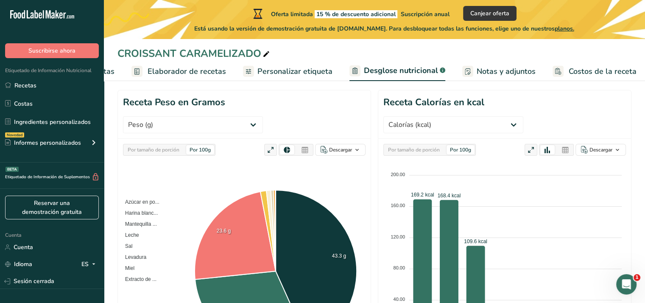
click at [459, 146] on font "Por 100g" at bounding box center [460, 149] width 21 height 7
click at [602, 146] on font "Descargar" at bounding box center [600, 149] width 23 height 7
click at [603, 163] on font "Como imagen (.png)" at bounding box center [592, 170] width 31 height 14
click at [569, 73] on font "Costos de la receta" at bounding box center [603, 71] width 68 height 10
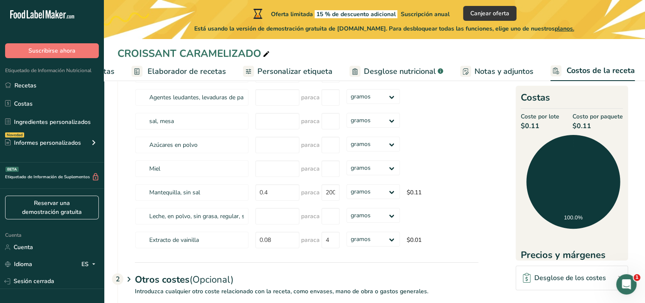
click at [402, 72] on font "Desglose nutricional" at bounding box center [400, 71] width 72 height 10
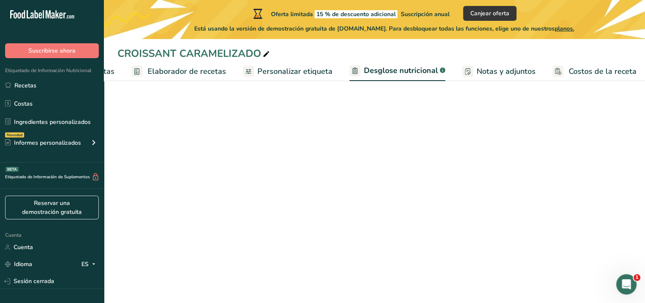
select select "Calories"
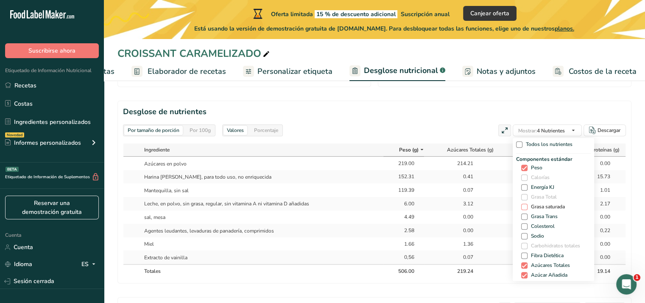
click at [521, 204] on span at bounding box center [524, 207] width 6 height 6
click at [521, 204] on input "Grasa saturada" at bounding box center [524, 207] width 6 height 6
checkbox input "true"
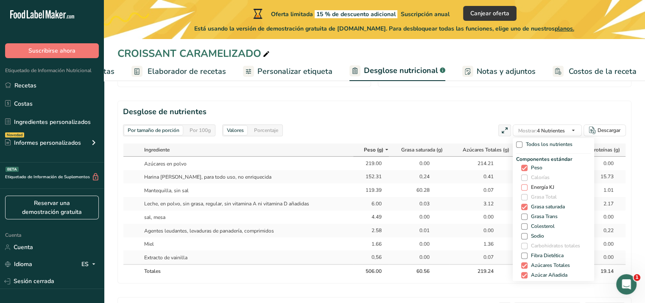
click at [521, 184] on span at bounding box center [524, 187] width 6 height 6
click at [521, 184] on input "Energía KJ" at bounding box center [524, 187] width 6 height 6
checkbox input "true"
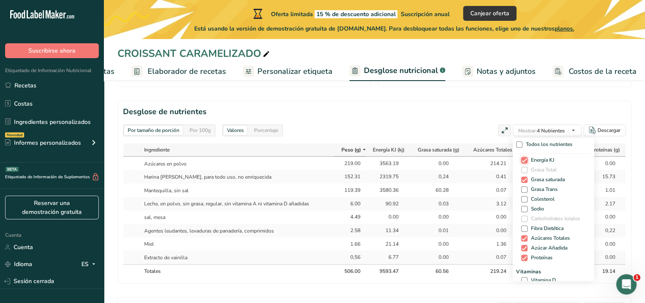
scroll to position [42, 0]
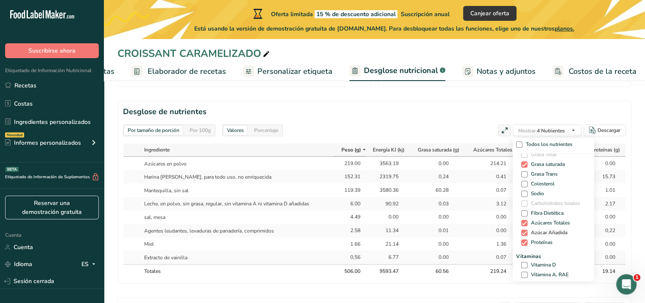
click at [521, 229] on span at bounding box center [524, 232] width 6 height 6
click at [521, 230] on input "Azúcar Añadida" at bounding box center [524, 233] width 6 height 6
checkbox input "false"
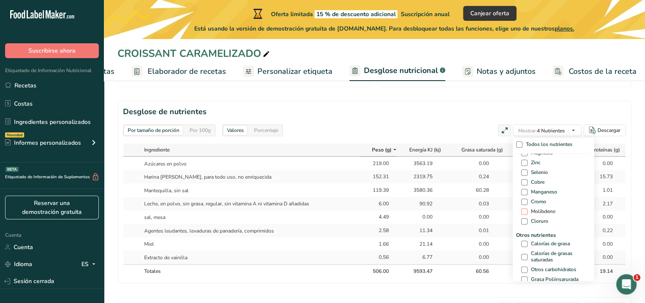
scroll to position [466, 0]
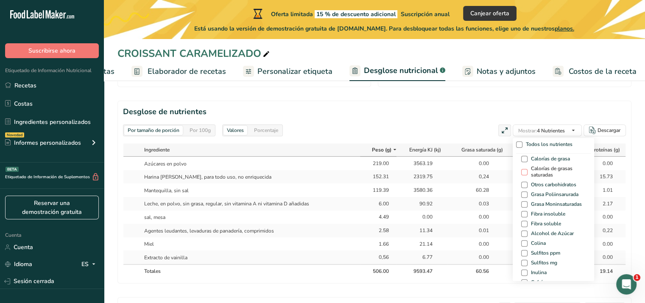
click at [521, 169] on span at bounding box center [524, 172] width 6 height 6
click at [521, 169] on input "Calorías de grasas saturadas" at bounding box center [524, 172] width 6 height 6
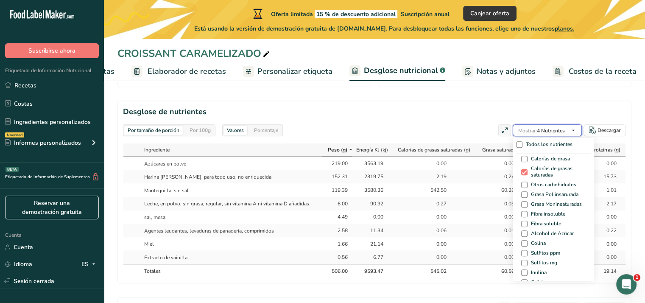
click at [565, 124] on button "Mostrar: 4 Nutrientes" at bounding box center [547, 130] width 69 height 12
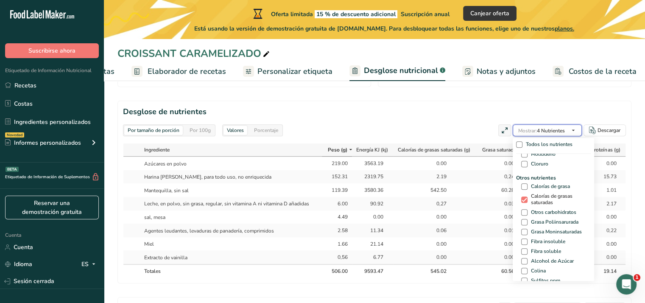
scroll to position [424, 0]
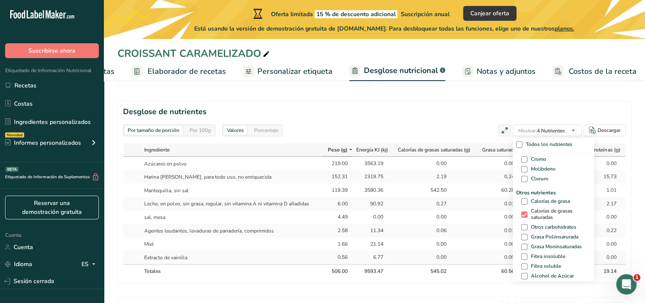
click at [522, 211] on span at bounding box center [524, 214] width 6 height 6
click at [522, 212] on input "Calorías de grasas saturadas" at bounding box center [524, 215] width 6 height 6
checkbox input "false"
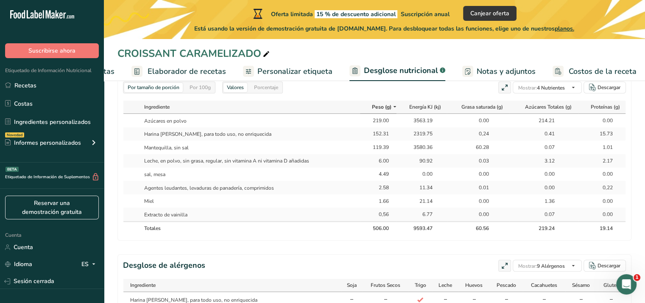
scroll to position [519, 0]
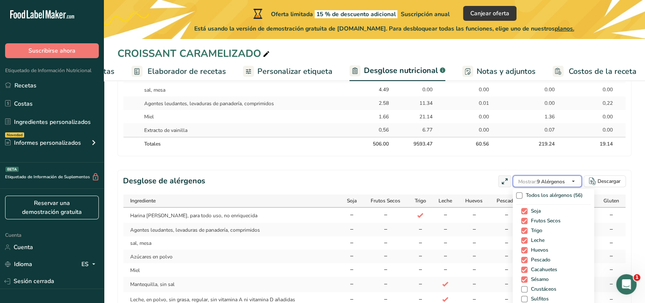
click at [555, 178] on font "9 Alérgenos" at bounding box center [551, 181] width 28 height 7
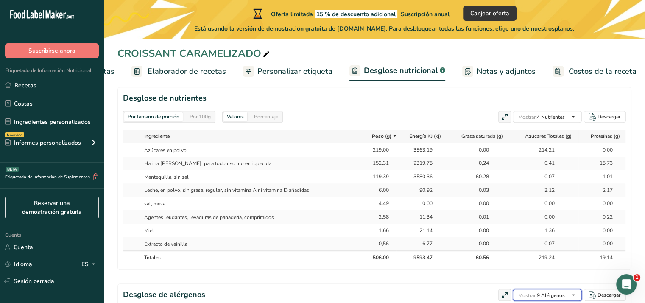
scroll to position [350, 0]
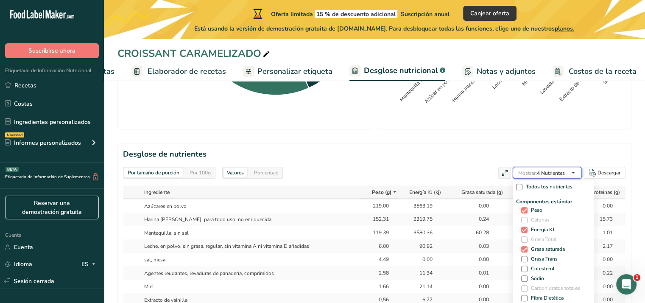
click at [561, 170] on font "4 Nutrientes" at bounding box center [551, 173] width 28 height 7
click at [523, 236] on span at bounding box center [524, 239] width 6 height 6
click at [521, 226] on span at bounding box center [524, 229] width 6 height 6
click at [521, 227] on input "Energía KJ" at bounding box center [524, 230] width 6 height 6
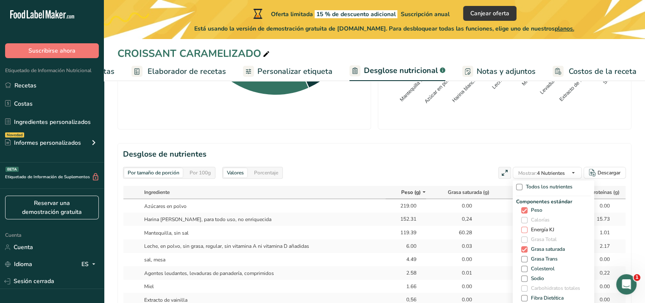
click at [527, 226] on span "Energía KJ" at bounding box center [540, 229] width 27 height 6
click at [524, 227] on input "Energía KJ" at bounding box center [524, 230] width 6 height 6
checkbox input "true"
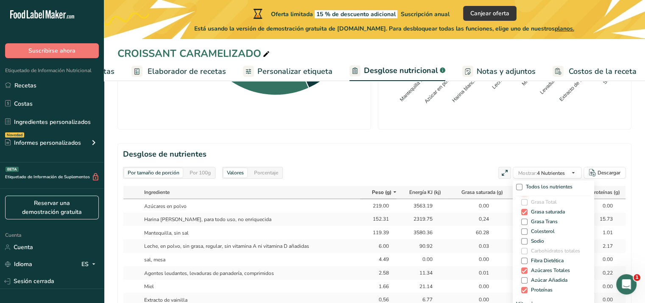
scroll to position [42, 0]
click at [523, 243] on span at bounding box center [524, 246] width 6 height 6
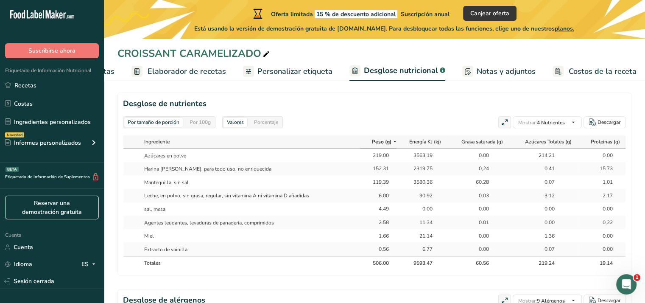
scroll to position [477, 0]
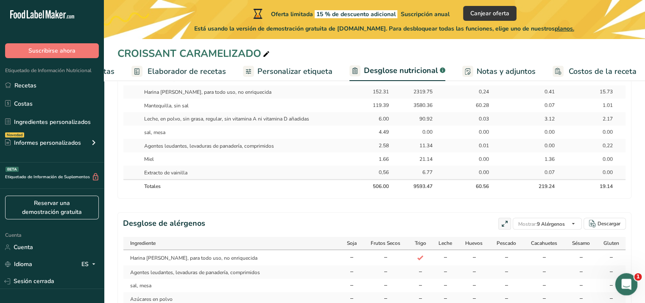
click at [632, 276] on div "Abrir Intercom Messenger" at bounding box center [625, 283] width 28 height 28
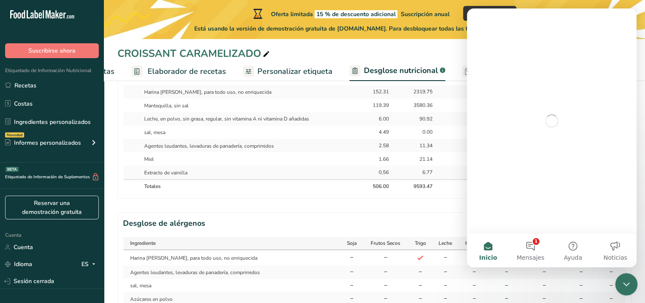
scroll to position [0, 0]
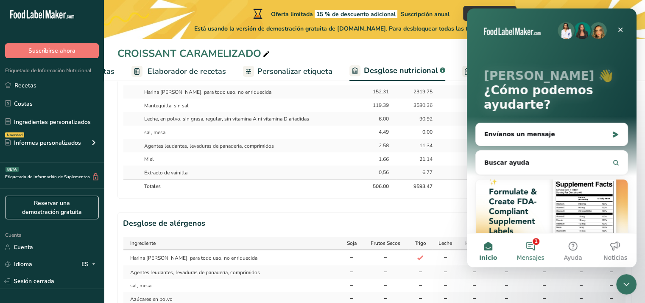
click at [527, 254] on font "Mensajes" at bounding box center [530, 257] width 28 height 7
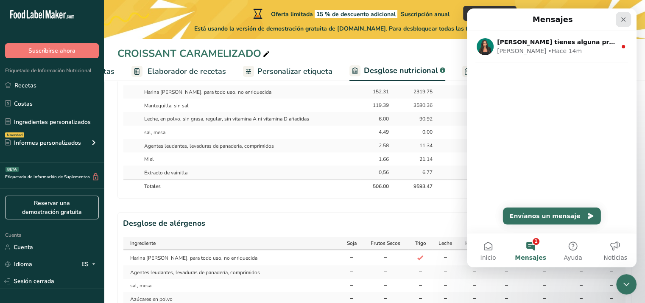
click at [623, 12] on div "Cerrar" at bounding box center [623, 19] width 15 height 15
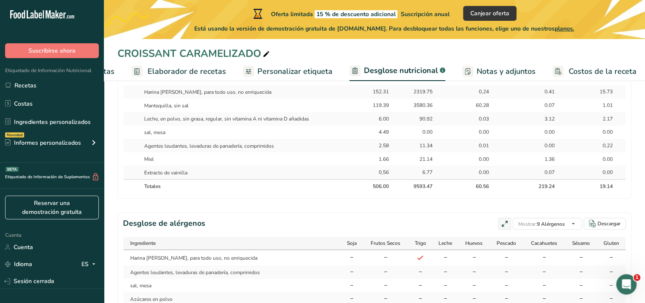
click at [572, 29] on font "planos." at bounding box center [565, 29] width 20 height 8
drag, startPoint x: 573, startPoint y: 26, endPoint x: 578, endPoint y: 27, distance: 5.1
click at [574, 27] on font "planos." at bounding box center [565, 29] width 20 height 8
click at [574, 26] on font "planos." at bounding box center [565, 29] width 20 height 8
click at [92, 140] on icon at bounding box center [94, 142] width 10 height 15
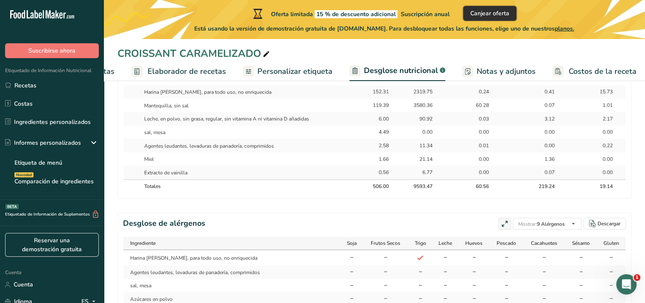
click at [484, 8] on button "Canjear oferta" at bounding box center [489, 13] width 53 height 15
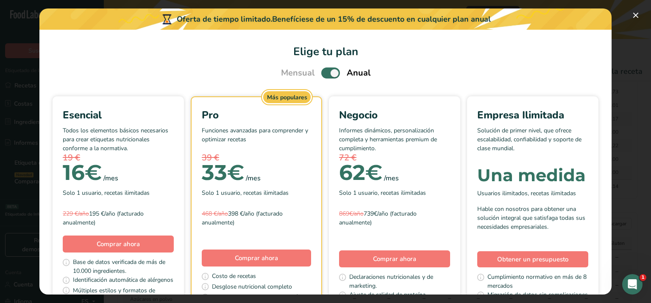
scroll to position [85, 0]
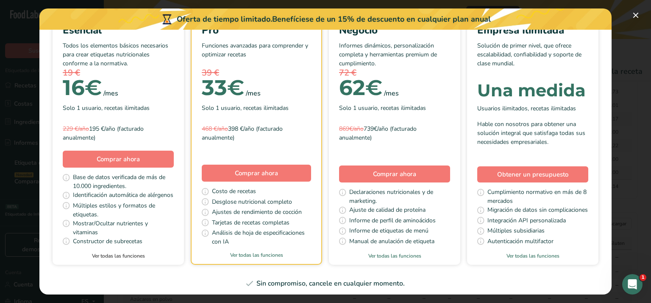
click at [184, 259] on link "Ver todas las funciones" at bounding box center [118, 256] width 131 height 8
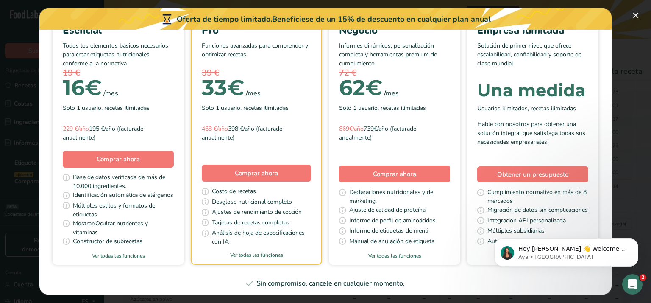
scroll to position [0, 0]
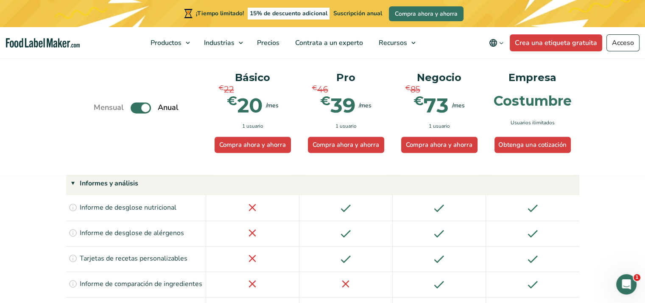
scroll to position [1166, 0]
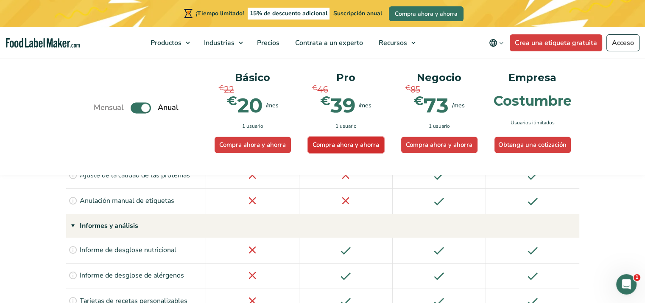
click at [352, 149] on link "Compra ahora y ahorra" at bounding box center [346, 145] width 76 height 16
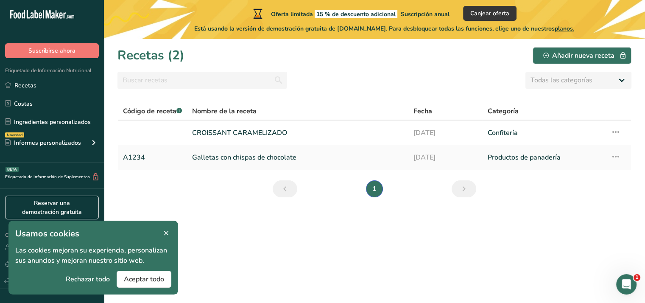
click at [168, 232] on icon at bounding box center [166, 233] width 8 height 12
click at [169, 227] on icon at bounding box center [166, 233] width 8 height 12
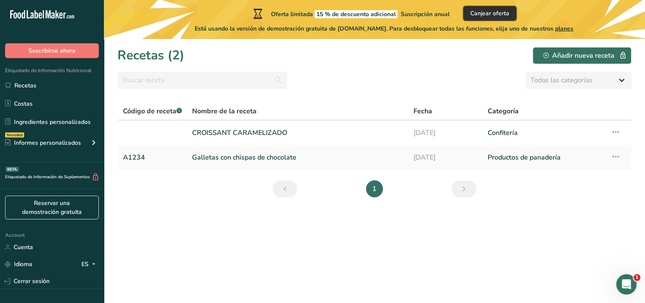
click at [509, 10] on span "Canjear oferta" at bounding box center [489, 13] width 39 height 9
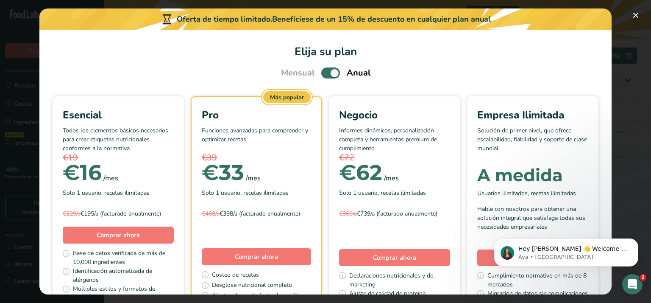
drag, startPoint x: 324, startPoint y: 71, endPoint x: 316, endPoint y: 93, distance: 23.9
click at [322, 72] on span "Pick Your Pricing Plan Modal" at bounding box center [330, 72] width 19 height 11
click at [322, 72] on input "Pick Your Pricing Plan Modal" at bounding box center [324, 73] width 6 height 6
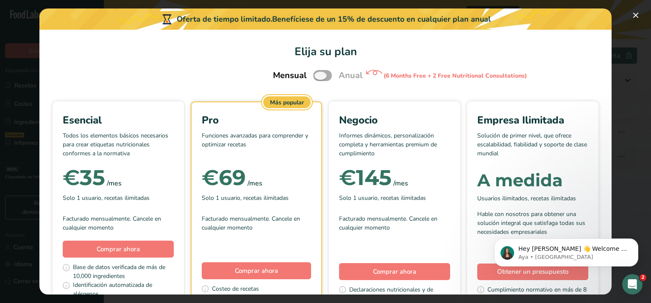
click at [321, 72] on span "Pick Your Pricing Plan Modal" at bounding box center [322, 75] width 19 height 11
click at [319, 73] on input "Pick Your Pricing Plan Modal" at bounding box center [316, 76] width 6 height 6
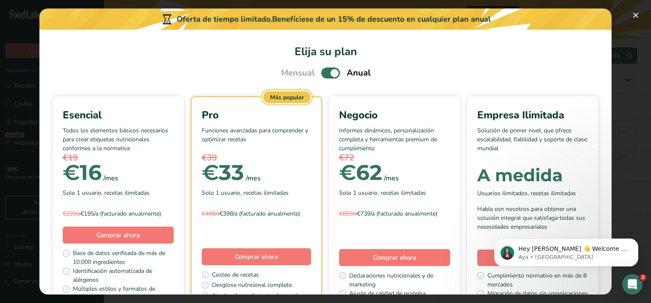
click at [326, 73] on span "Pick Your Pricing Plan Modal" at bounding box center [330, 72] width 19 height 11
click at [326, 73] on input "Pick Your Pricing Plan Modal" at bounding box center [324, 73] width 6 height 6
checkbox input "false"
